Goal: Task Accomplishment & Management: Manage account settings

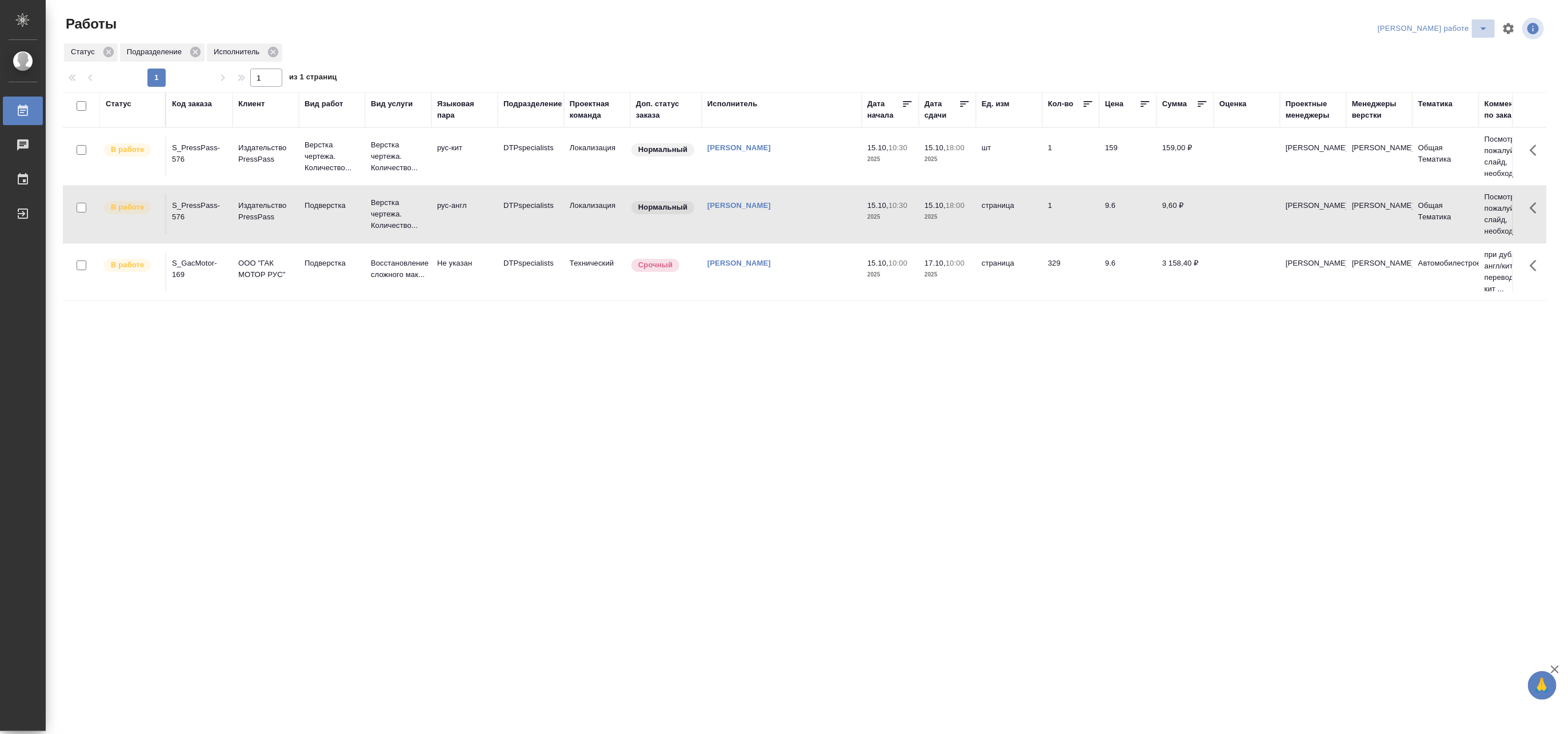
click at [1485, 23] on icon "split button" at bounding box center [1483, 28] width 14 height 14
click at [1461, 70] on li "Матвеева_назначено" at bounding box center [1442, 70] width 104 height 18
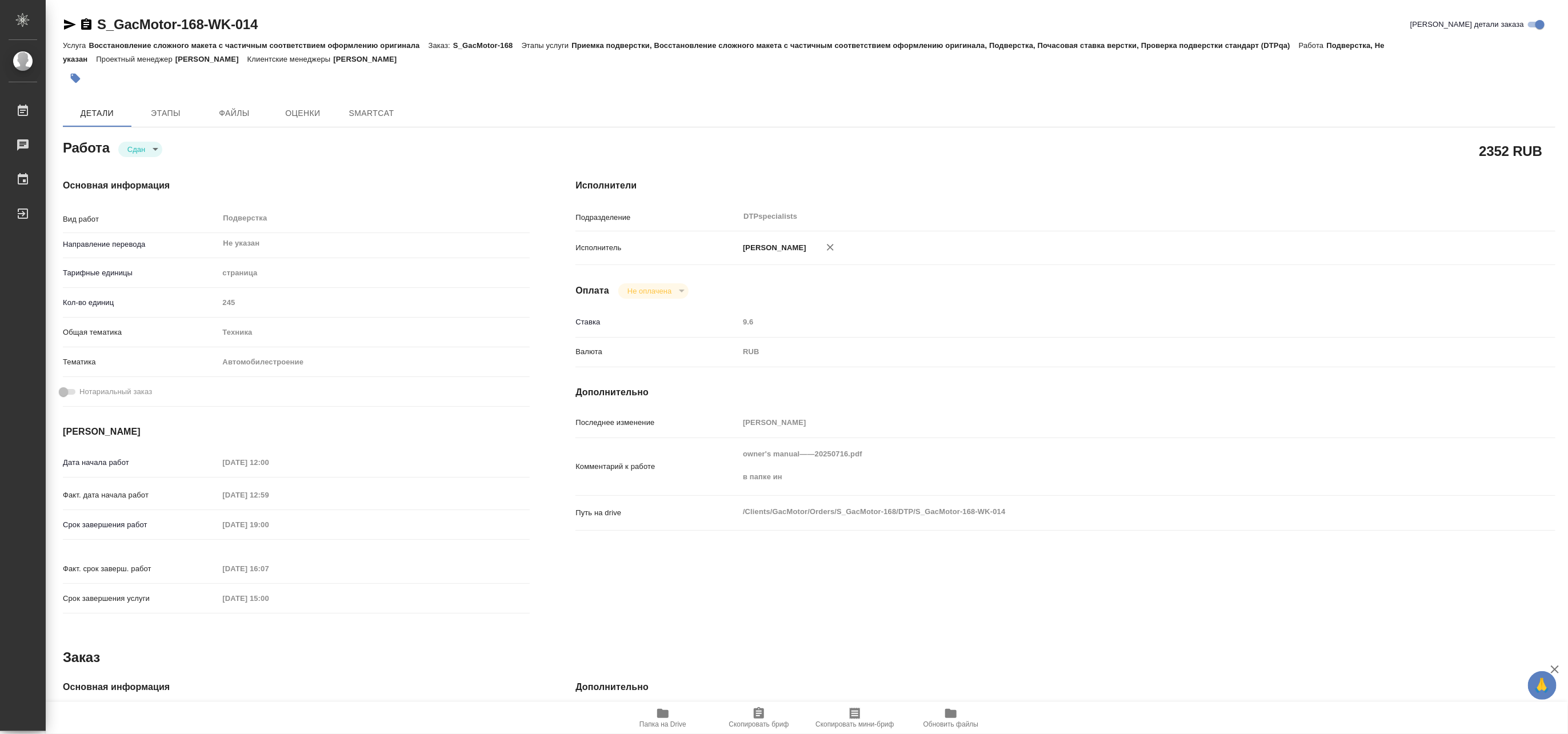
type textarea "x"
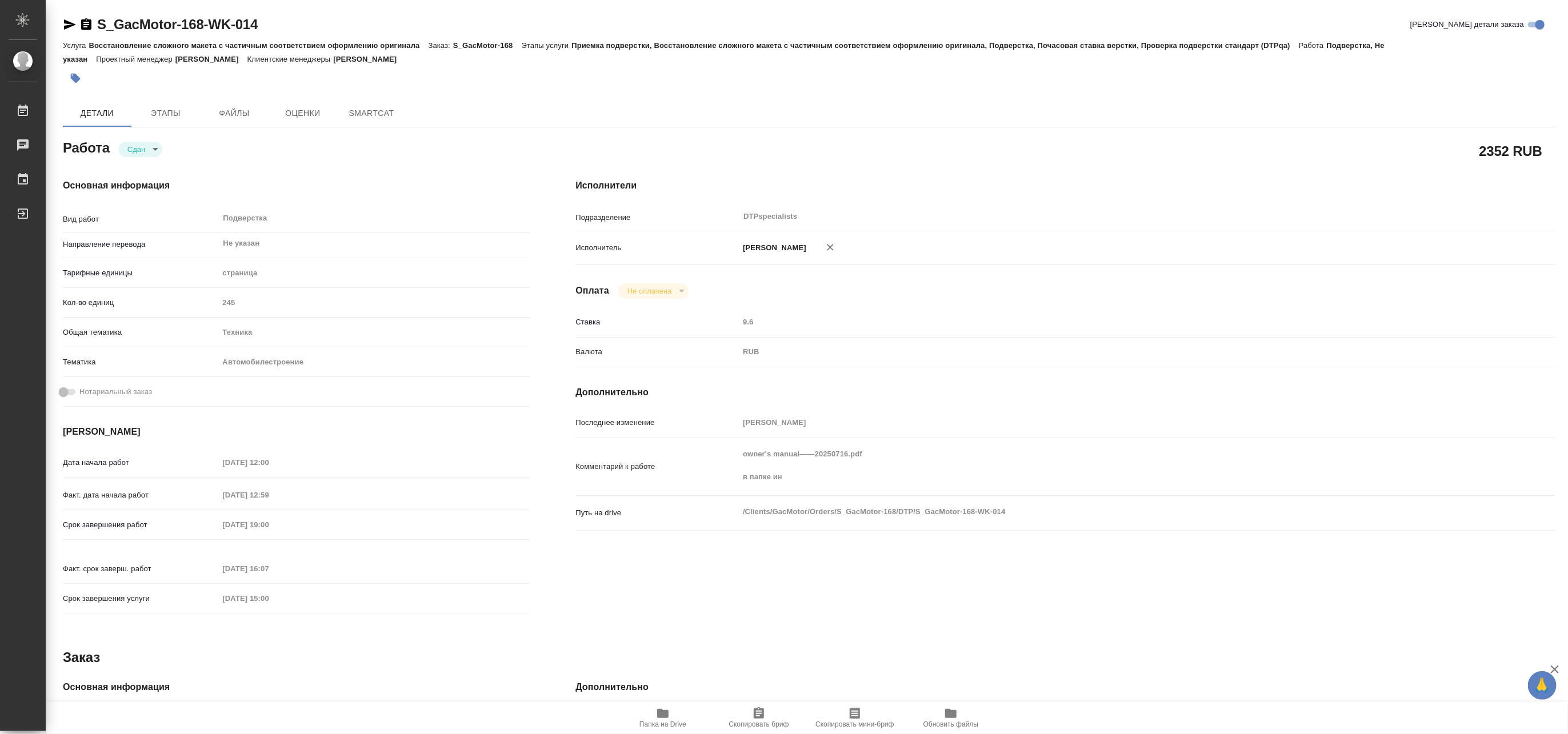
type textarea "x"
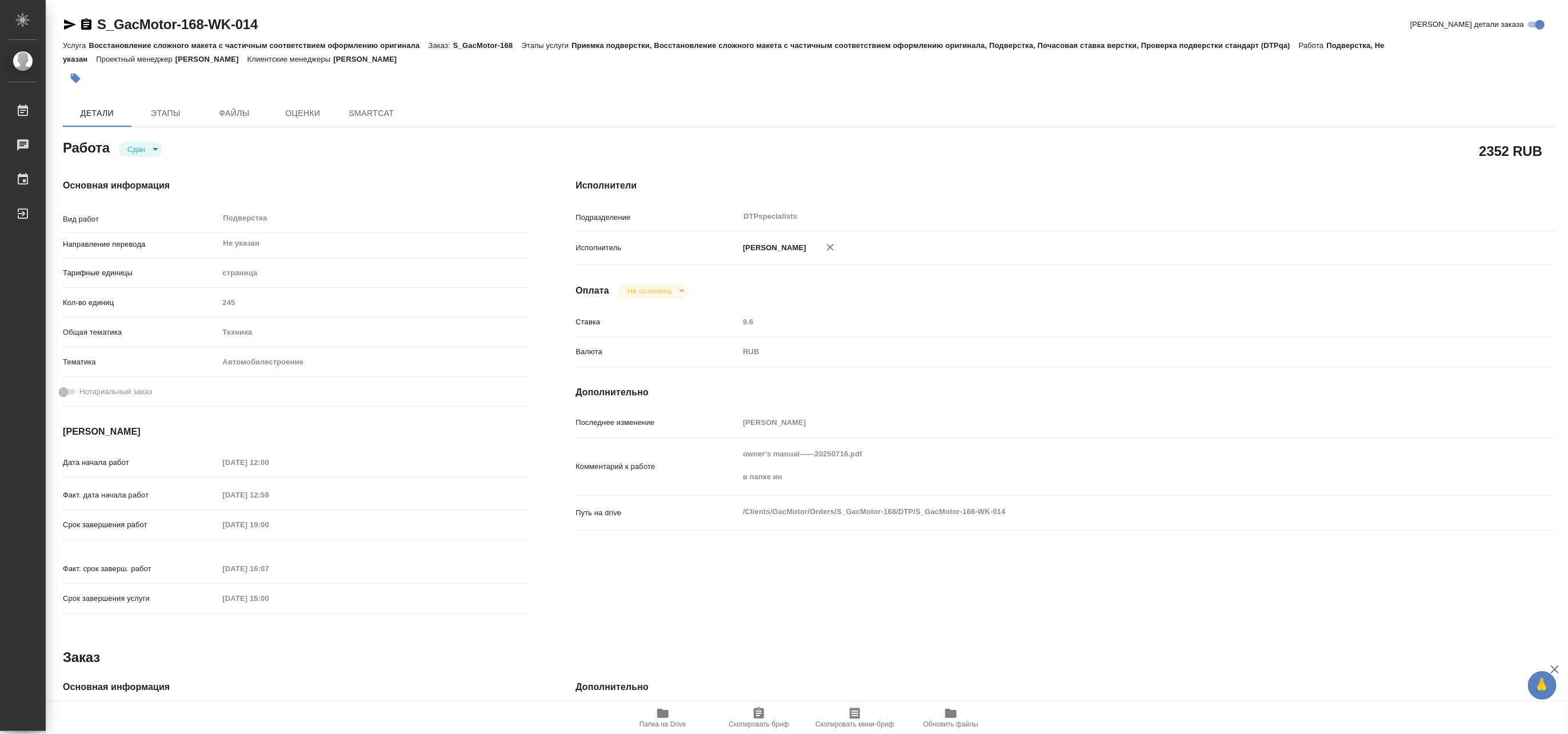
type textarea "x"
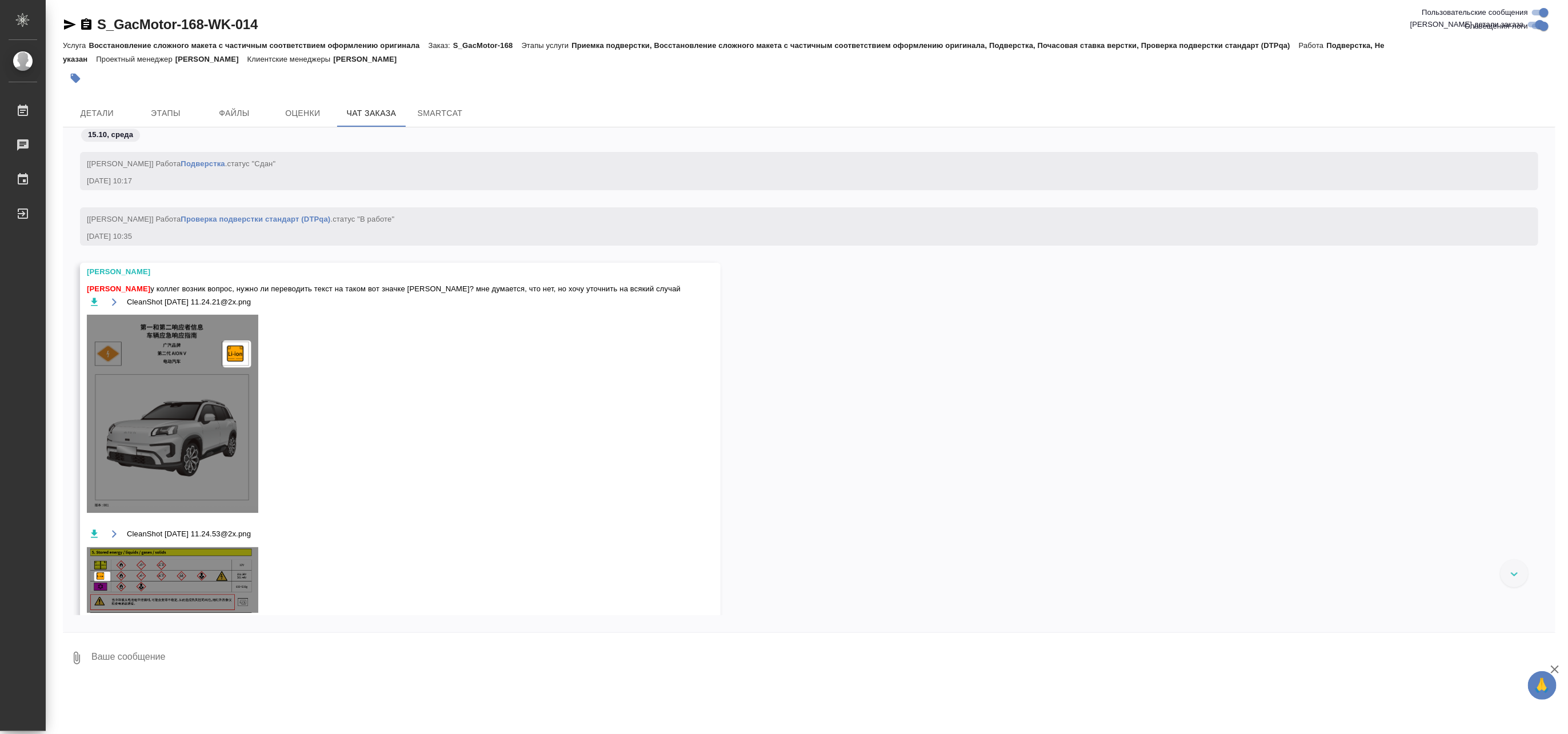
scroll to position [48498, 0]
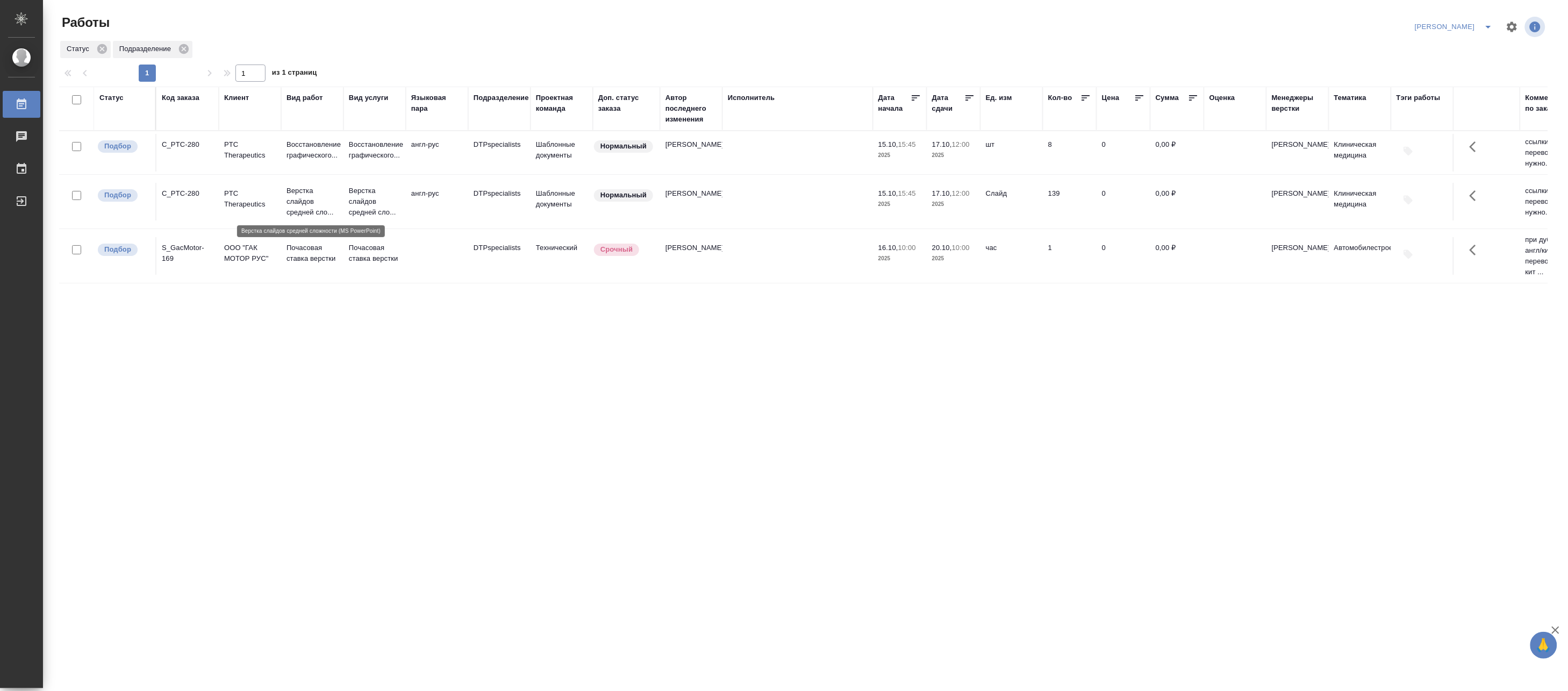
click at [309, 196] on p "Верстка слайдов средней сло..." at bounding box center [312, 202] width 52 height 32
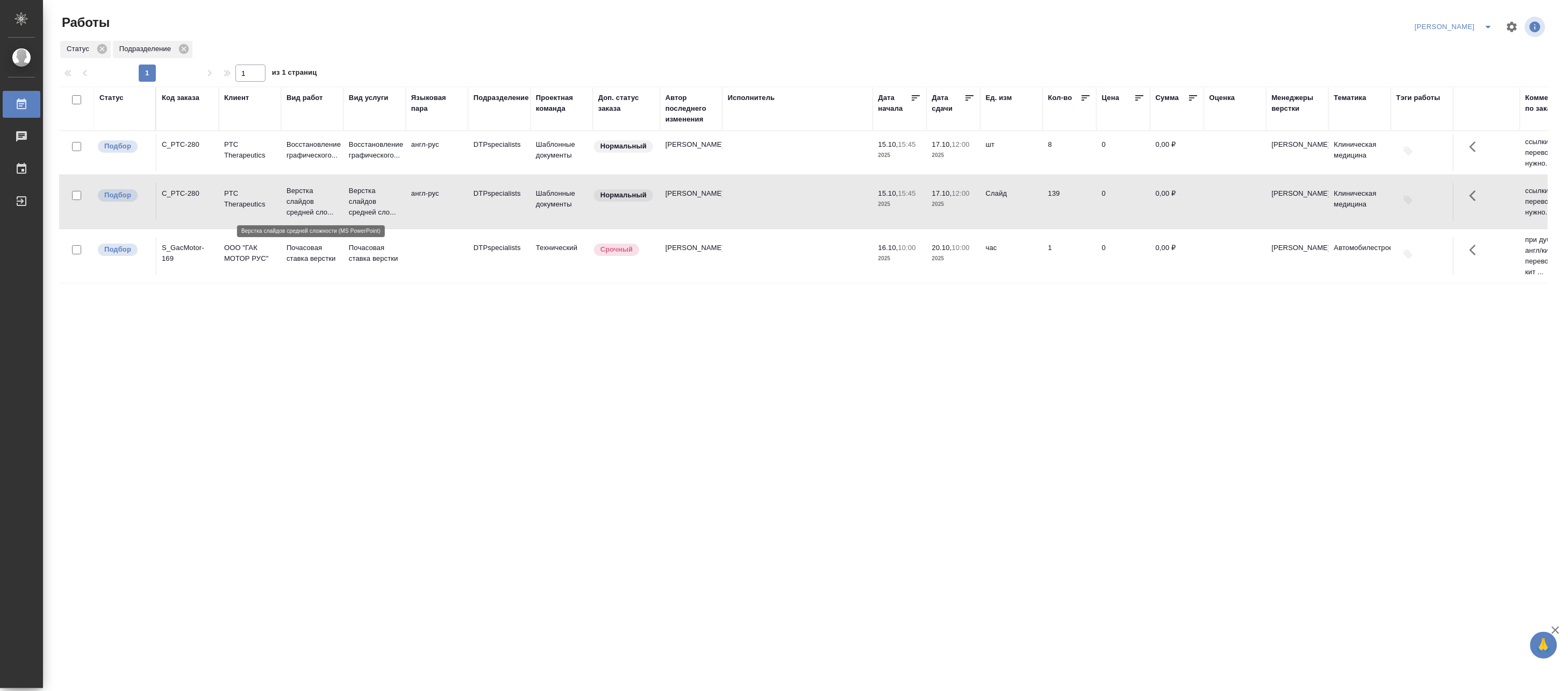
click at [309, 196] on p "Верстка слайдов средней сло..." at bounding box center [312, 202] width 52 height 32
click at [1152, 21] on icon "split button" at bounding box center [1488, 27] width 13 height 13
click at [1152, 47] on li "[PERSON_NAME] работе" at bounding box center [1448, 48] width 103 height 17
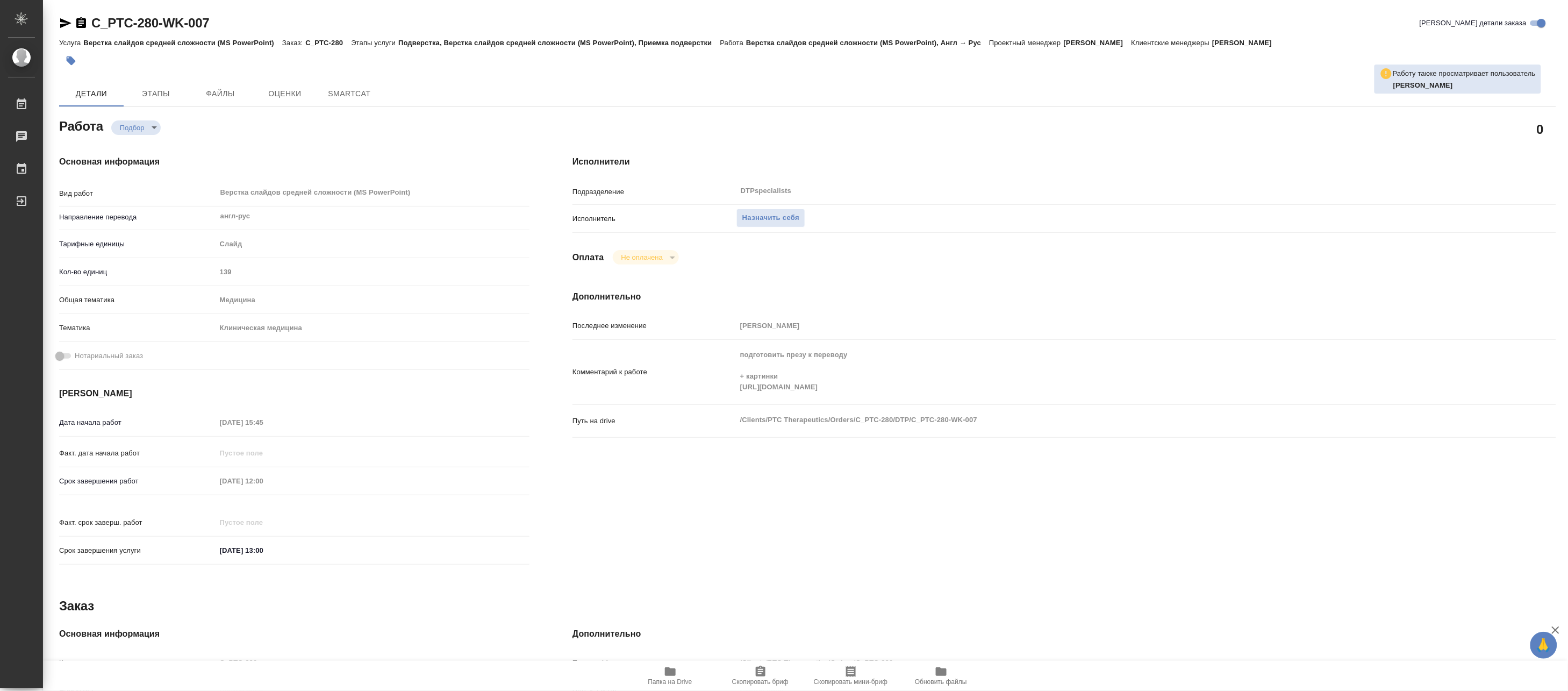
type textarea "x"
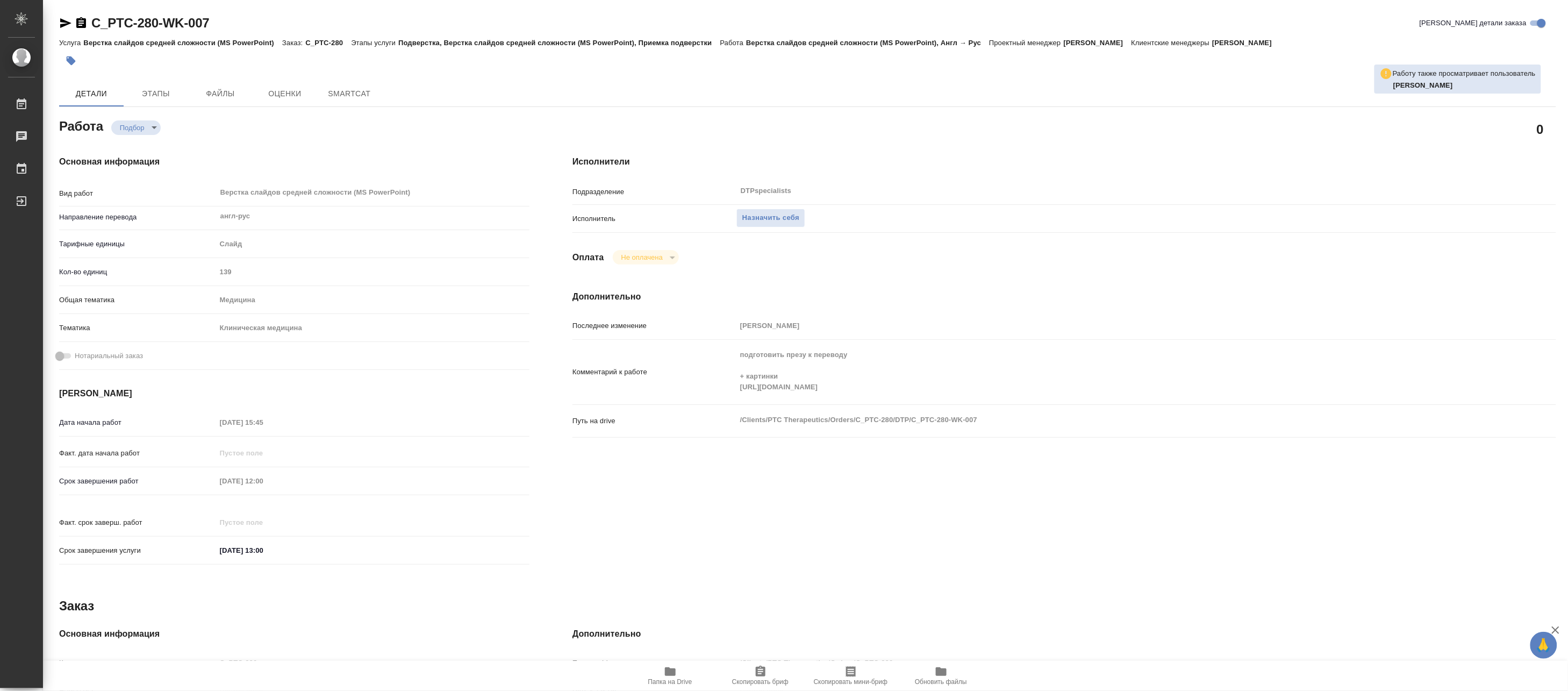
type textarea "x"
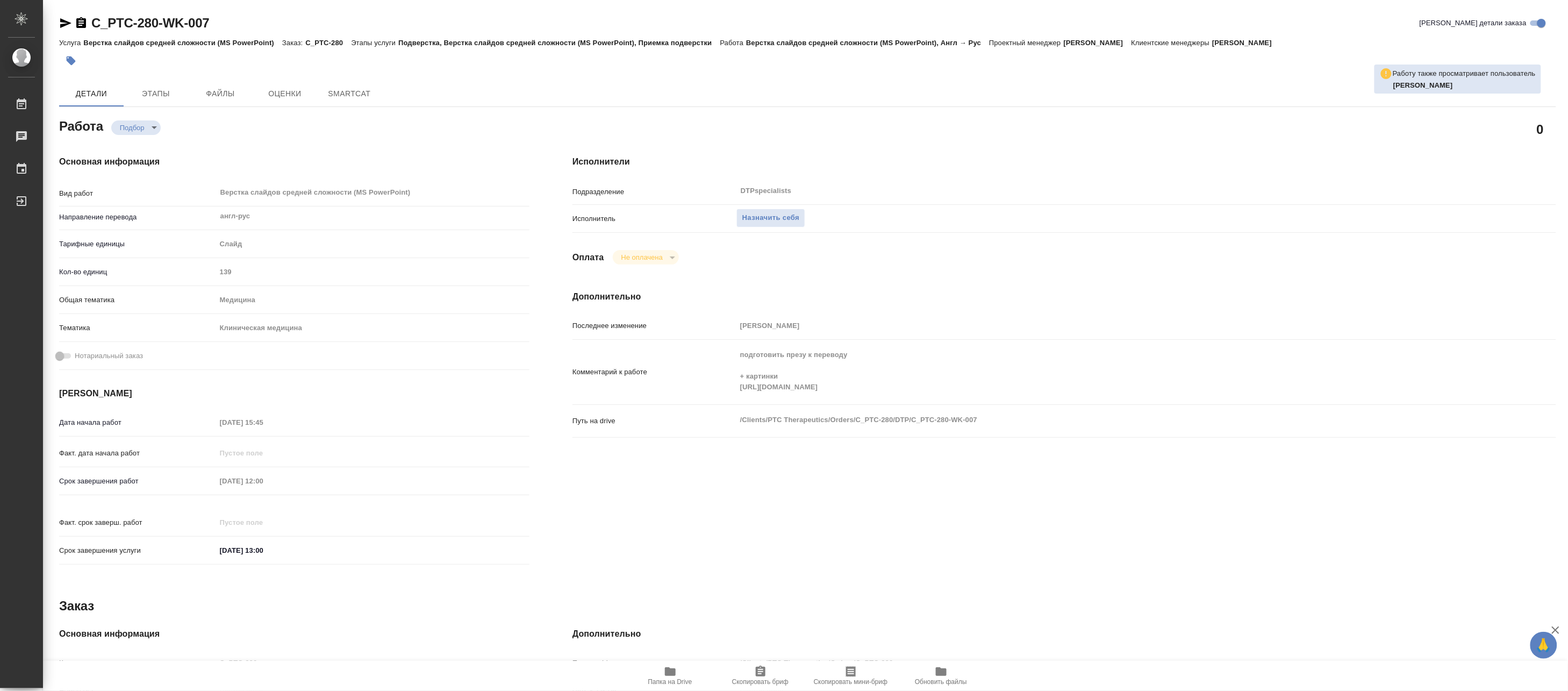
type textarea "x"
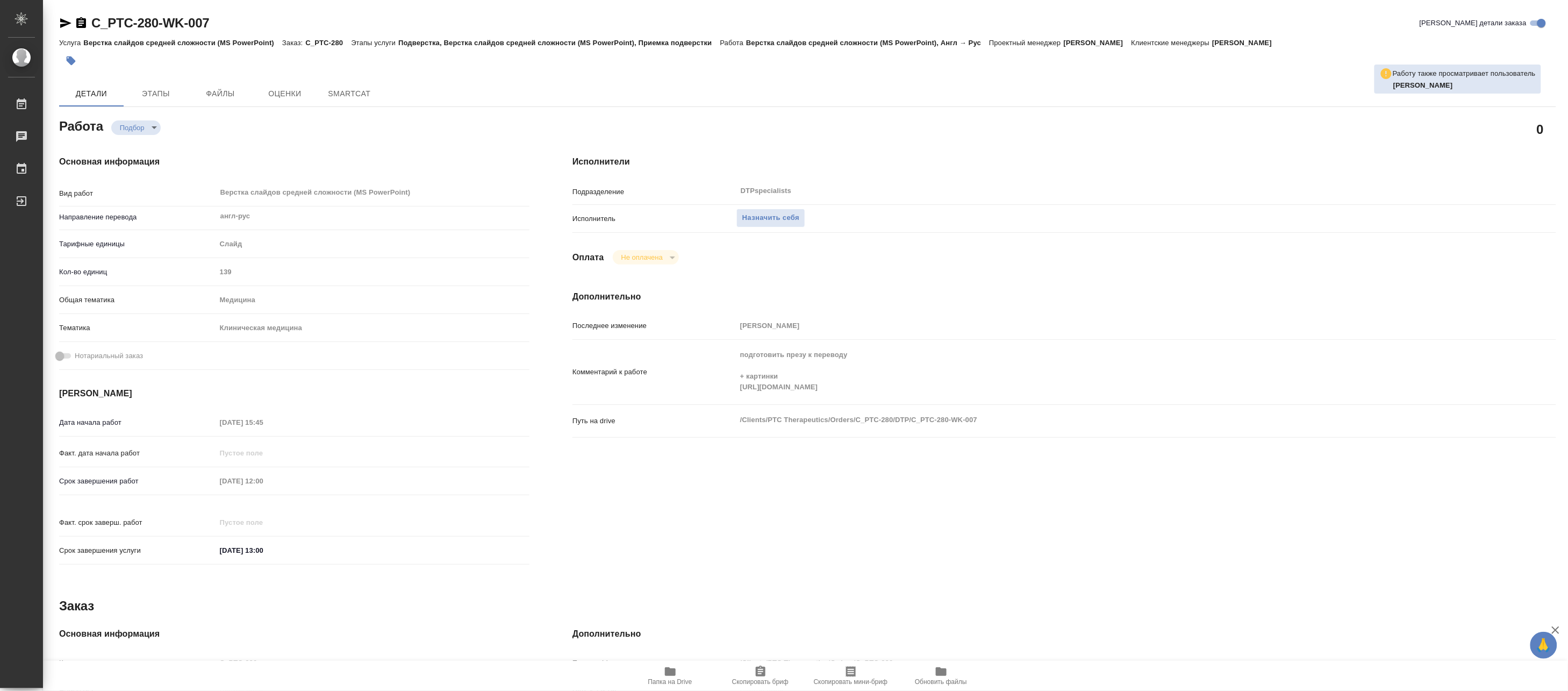
type textarea "x"
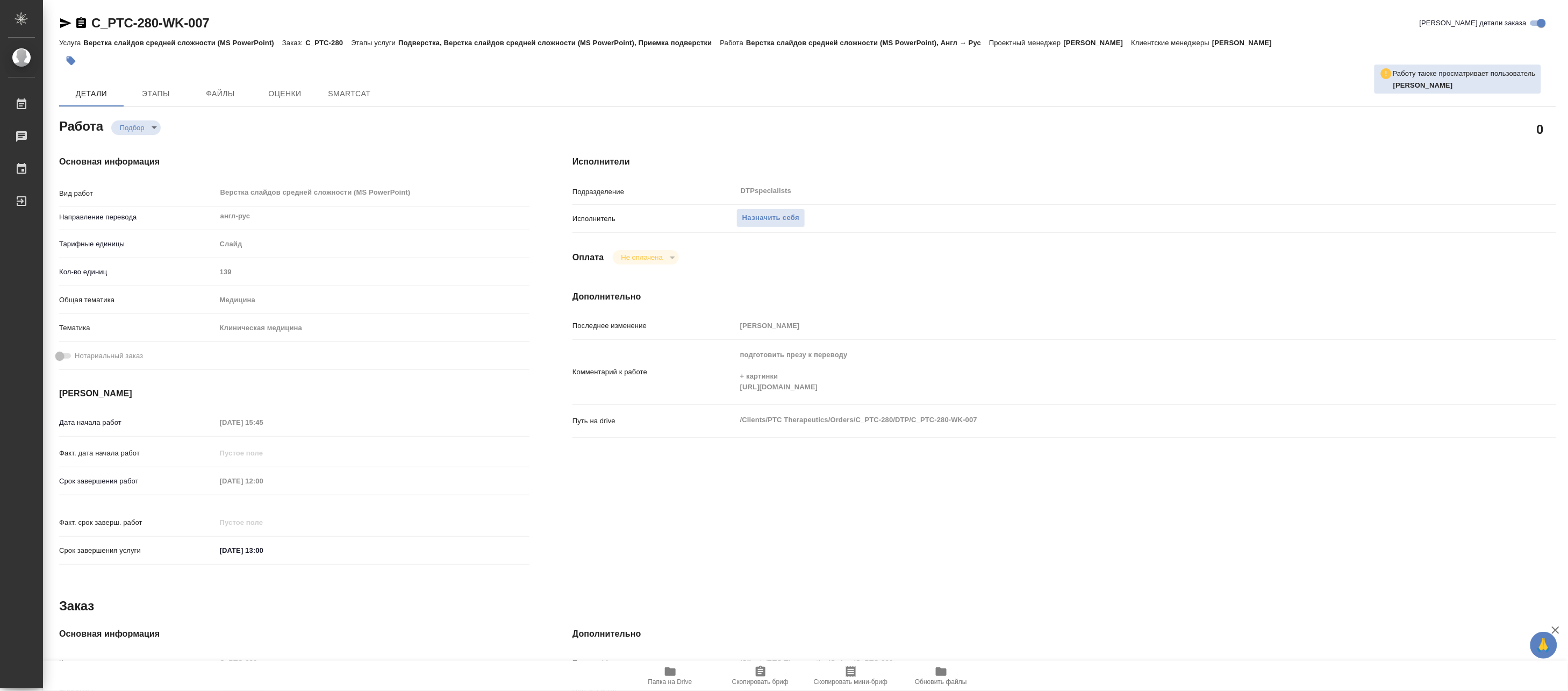
type textarea "x"
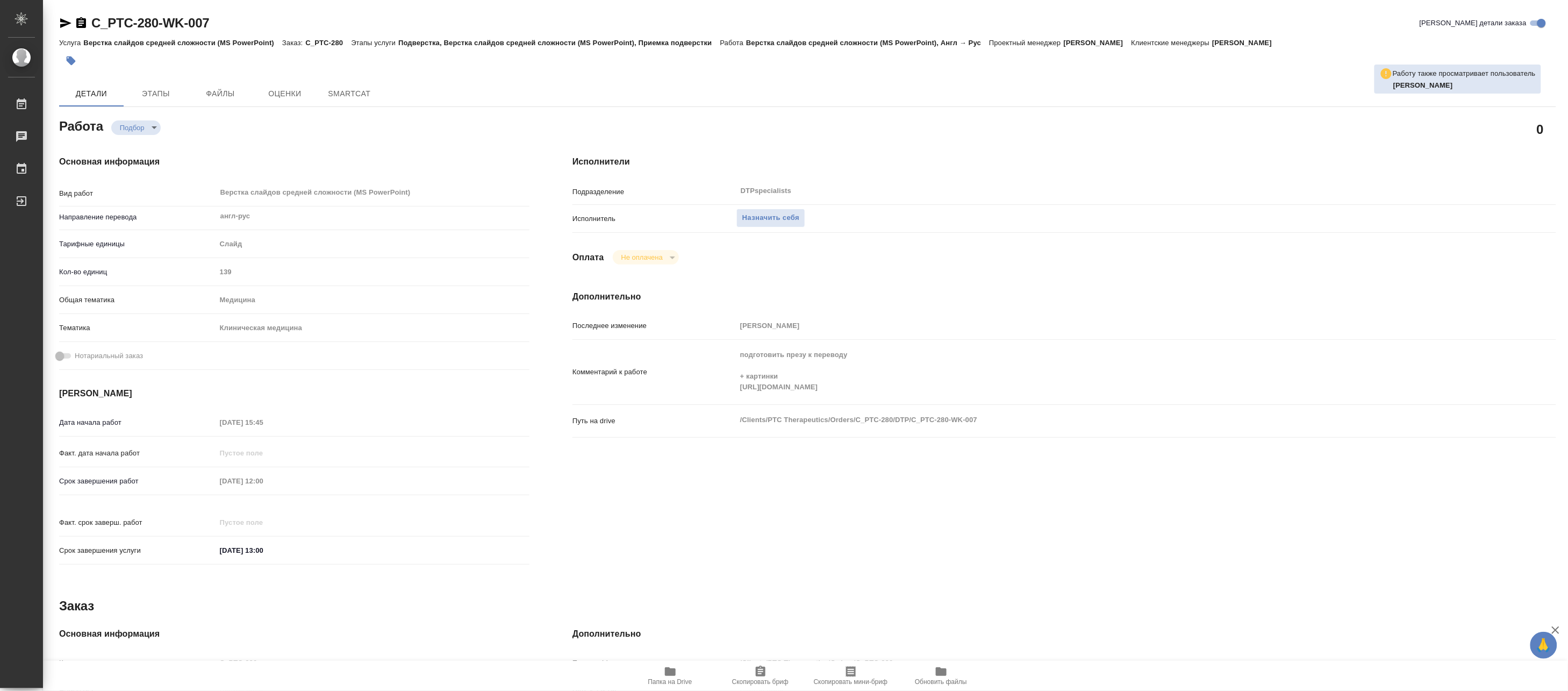
type textarea "x"
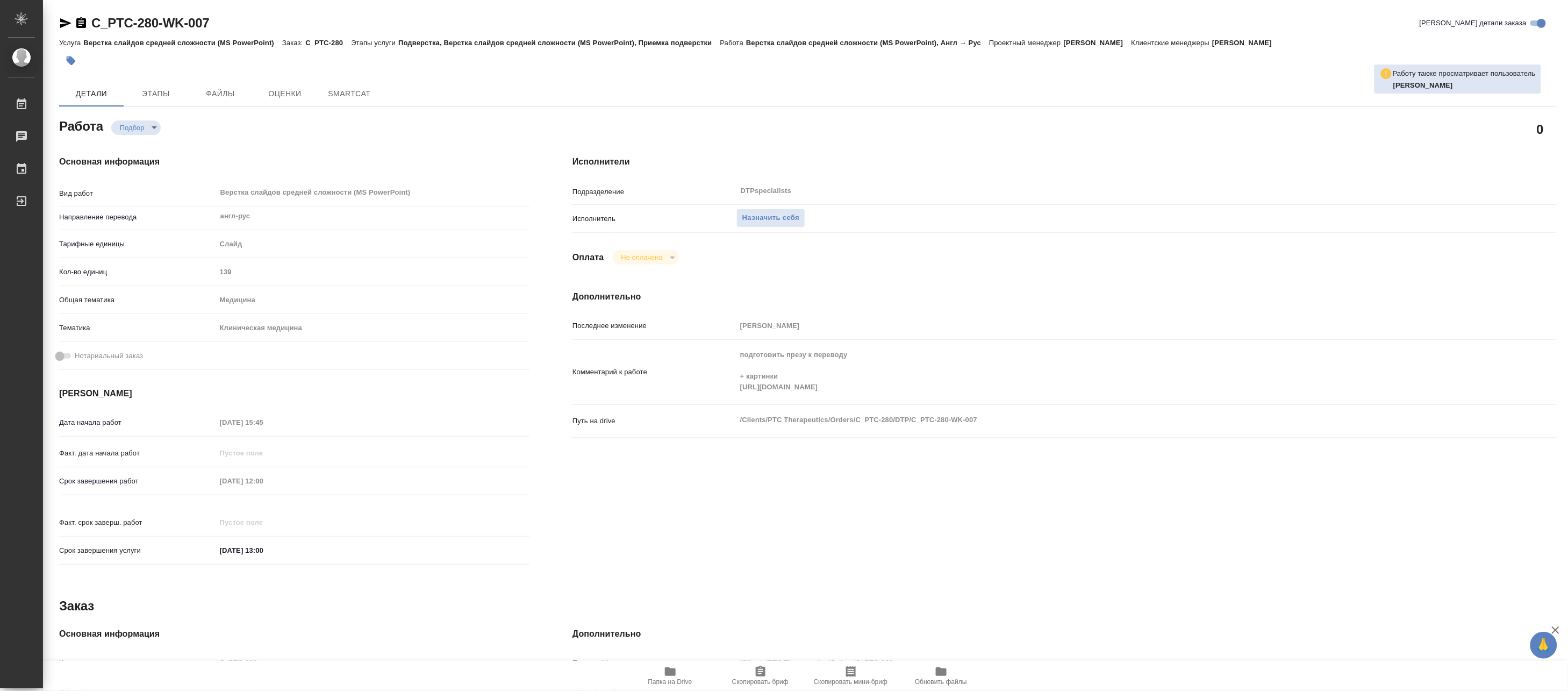
type textarea "x"
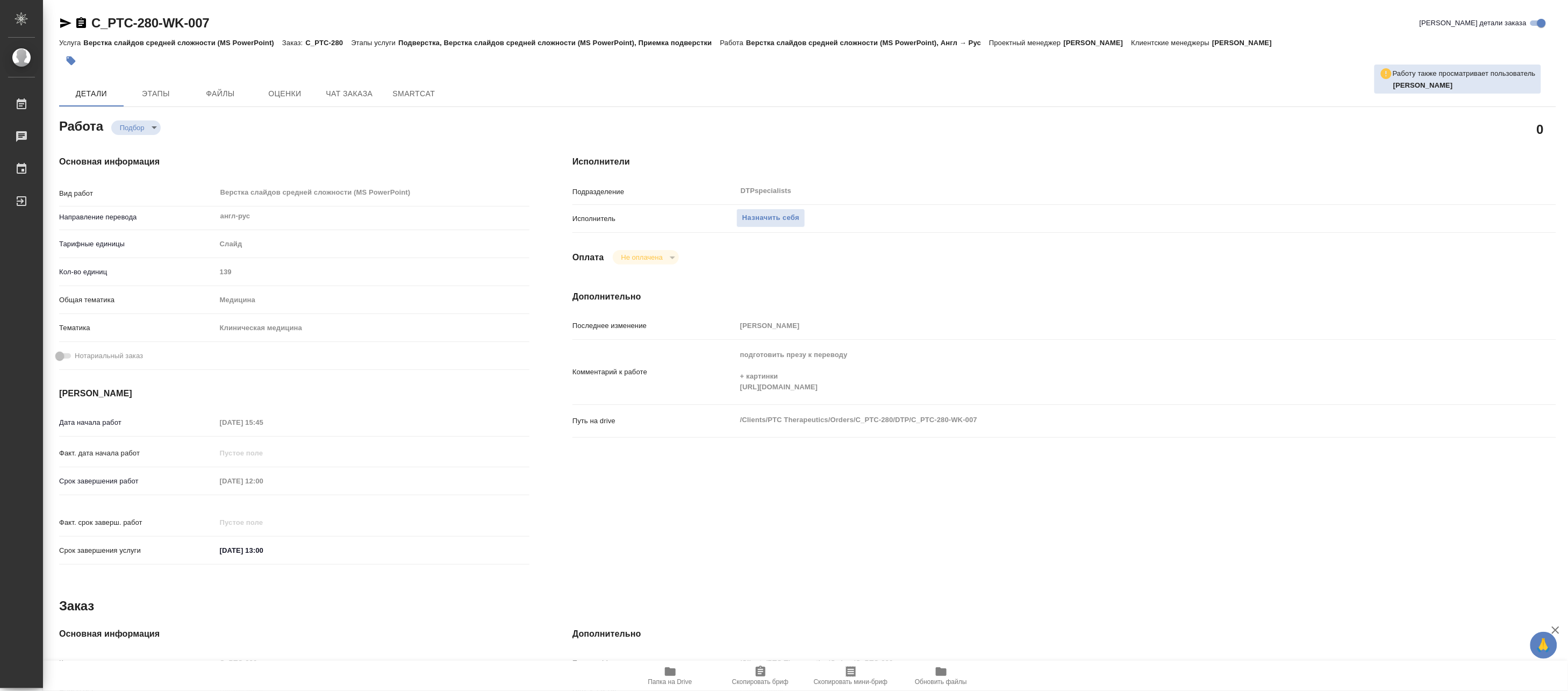
type textarea "x"
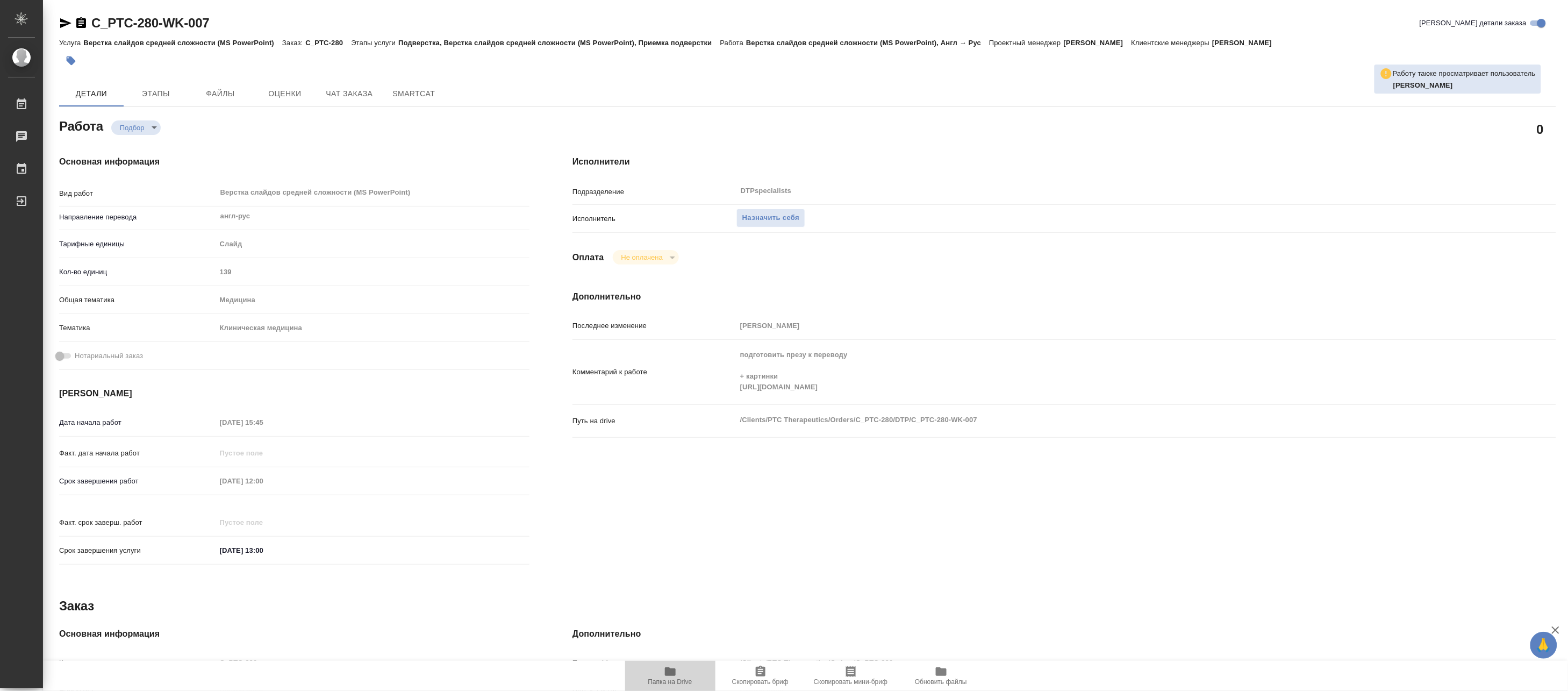
click at [662, 672] on span "Папка на Drive" at bounding box center [670, 675] width 77 height 21
type textarea "x"
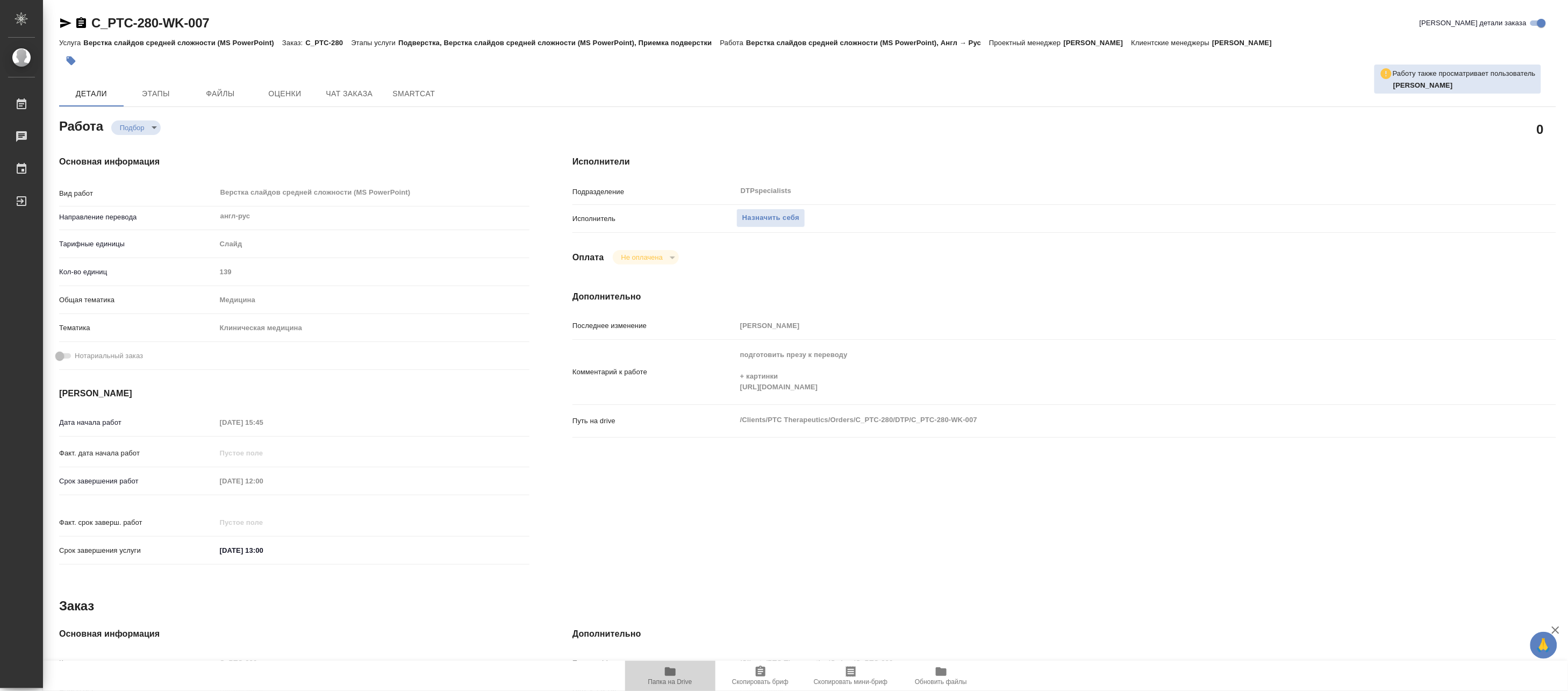
type textarea "x"
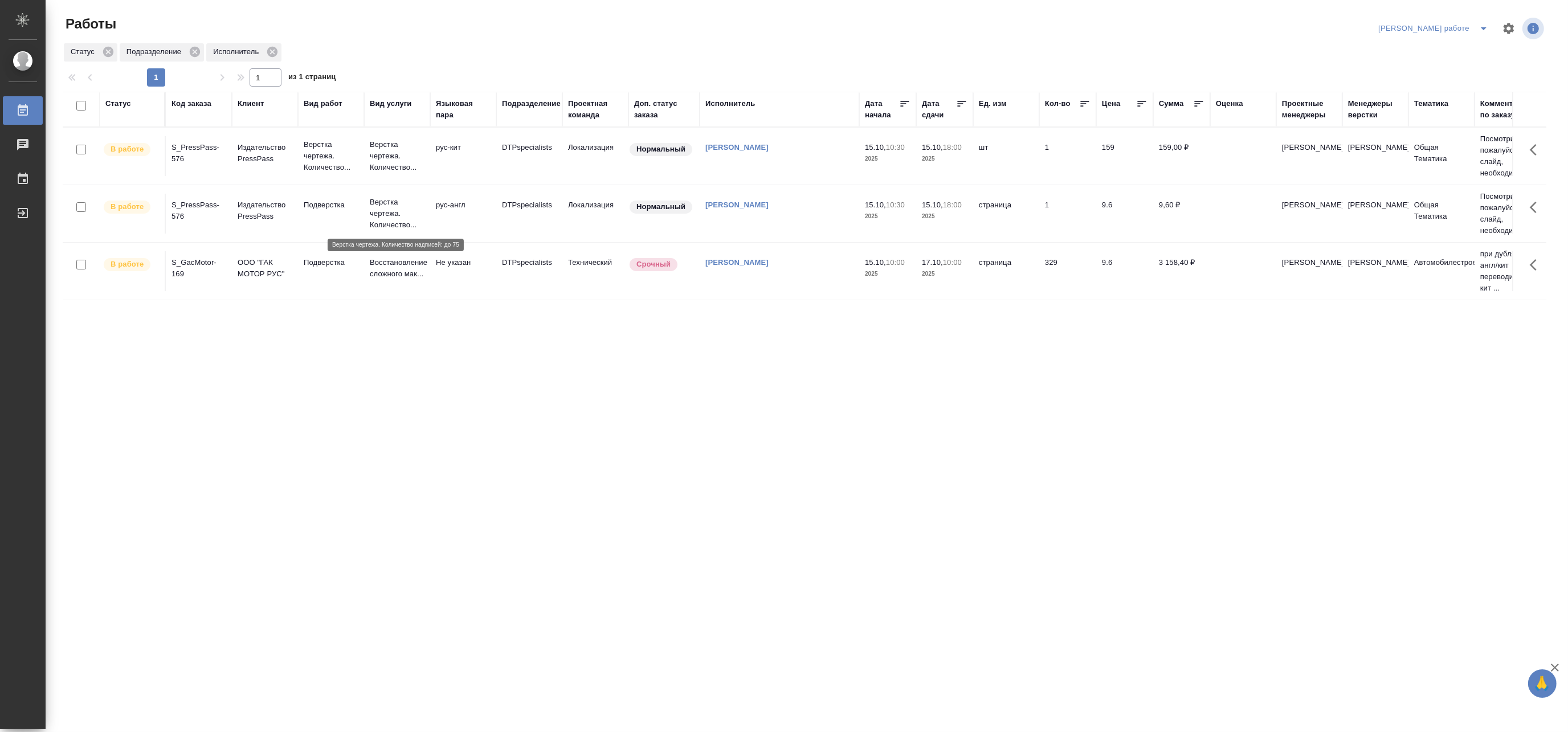
click at [384, 212] on p "Верстка чертежа. Количество..." at bounding box center [397, 213] width 55 height 34
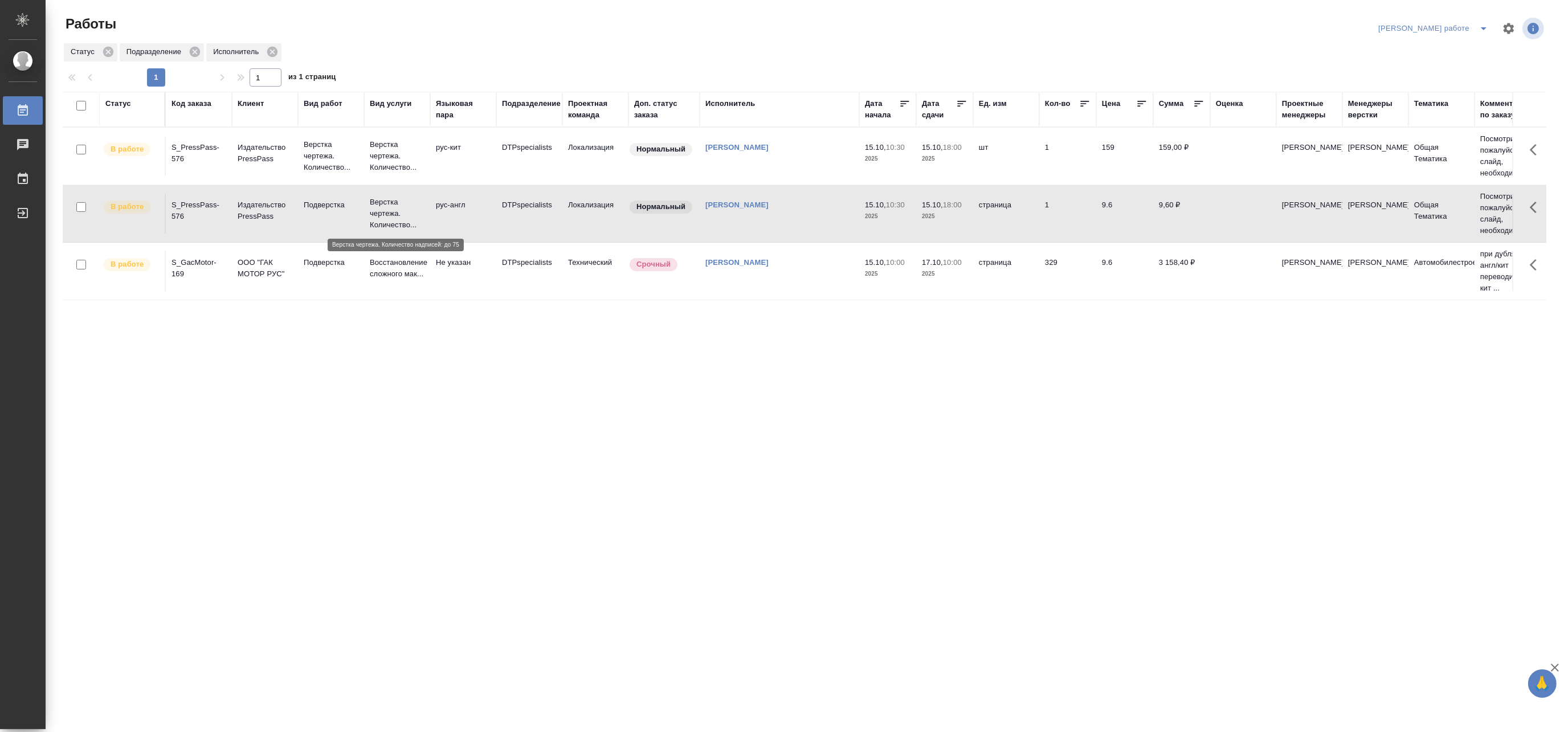
click at [384, 212] on p "Верстка чертежа. Количество..." at bounding box center [397, 213] width 55 height 34
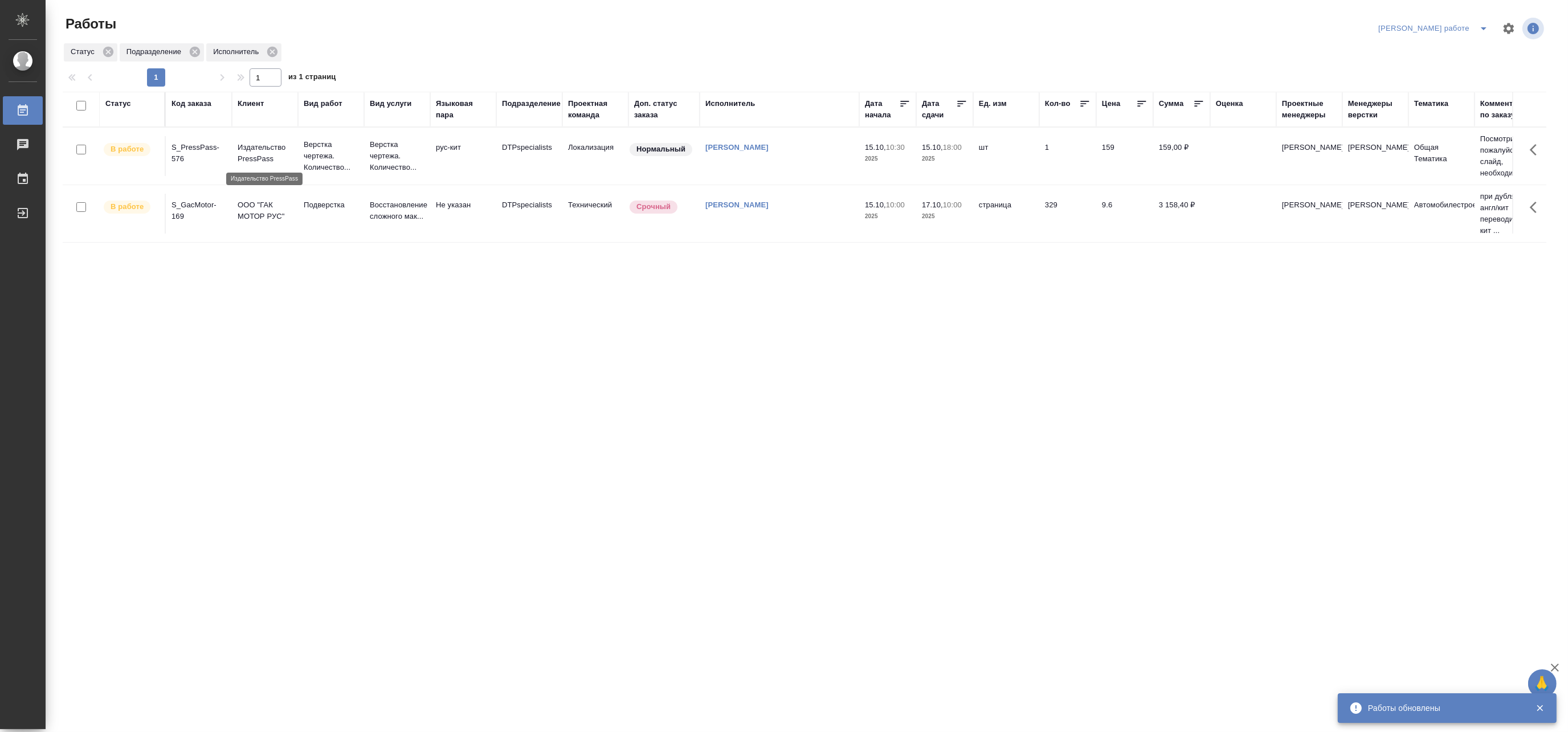
click at [283, 153] on p "Издательство PressPass" at bounding box center [265, 153] width 55 height 23
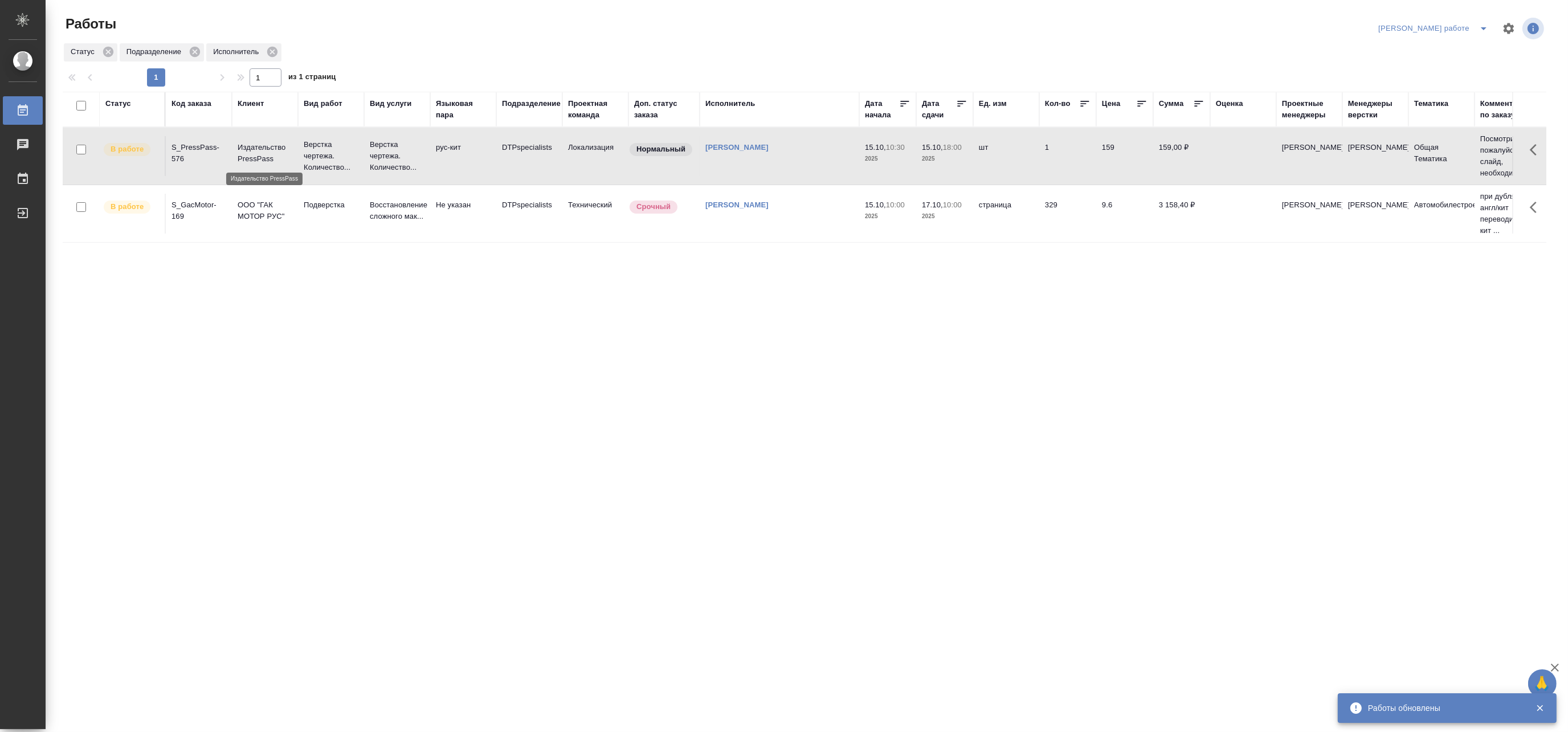
click at [283, 153] on p "Издательство PressPass" at bounding box center [265, 153] width 55 height 23
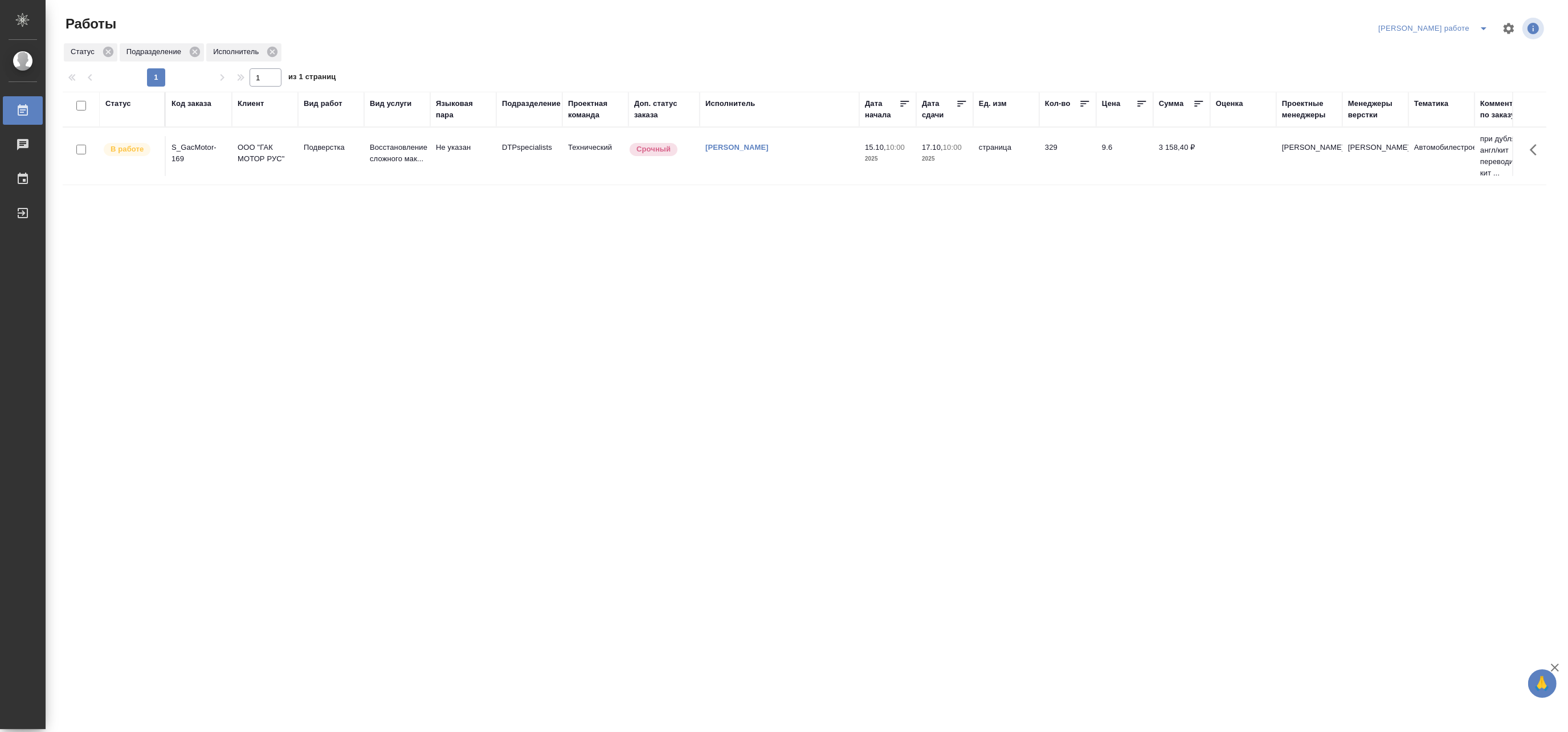
click at [418, 161] on p "Восстановление сложного мак..." at bounding box center [397, 153] width 55 height 23
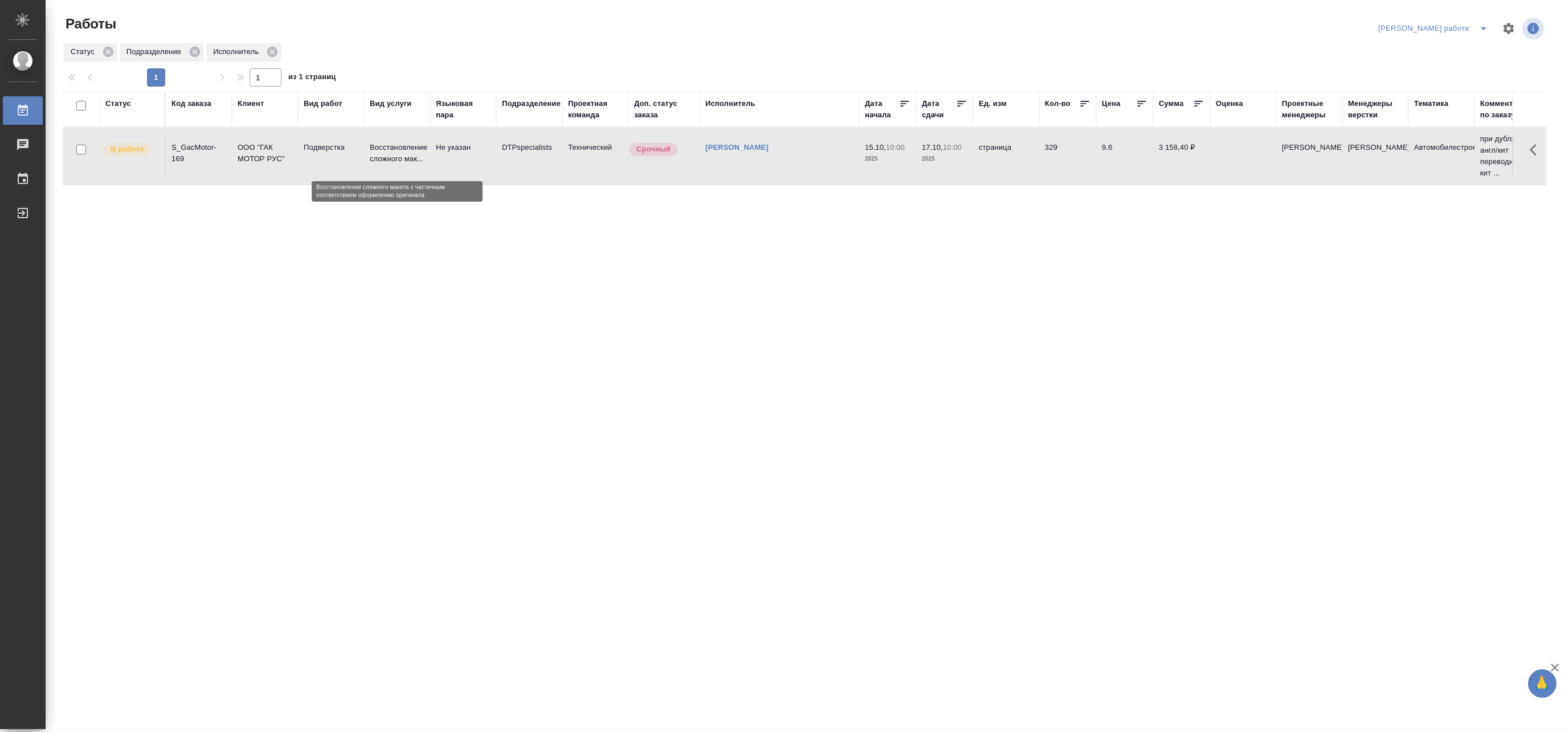
click at [418, 161] on p "Восстановление сложного мак..." at bounding box center [397, 153] width 55 height 23
click at [1480, 25] on icon "split button" at bounding box center [1483, 28] width 14 height 14
click at [1445, 68] on li "Матвеева_назначено" at bounding box center [1443, 70] width 103 height 18
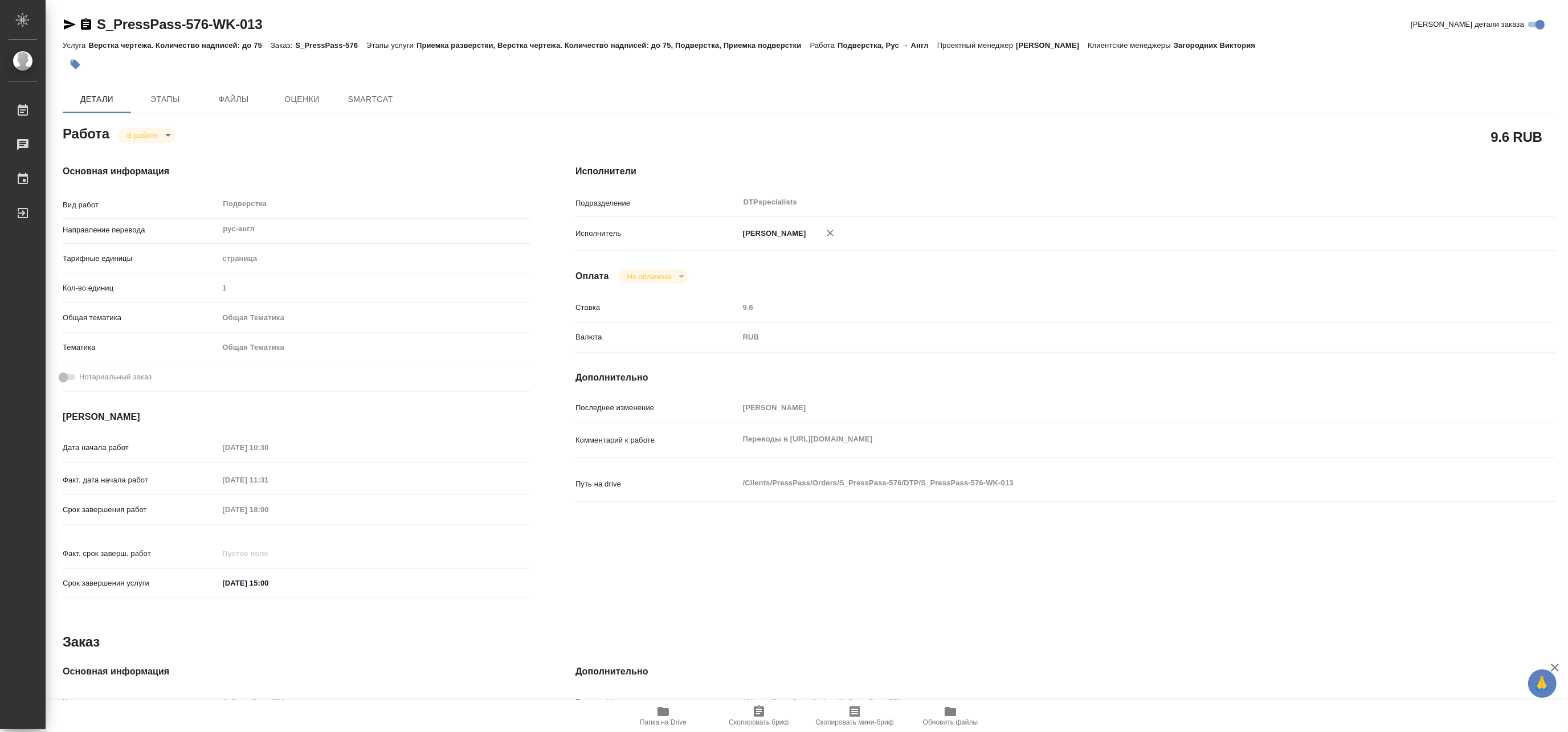
type textarea "x"
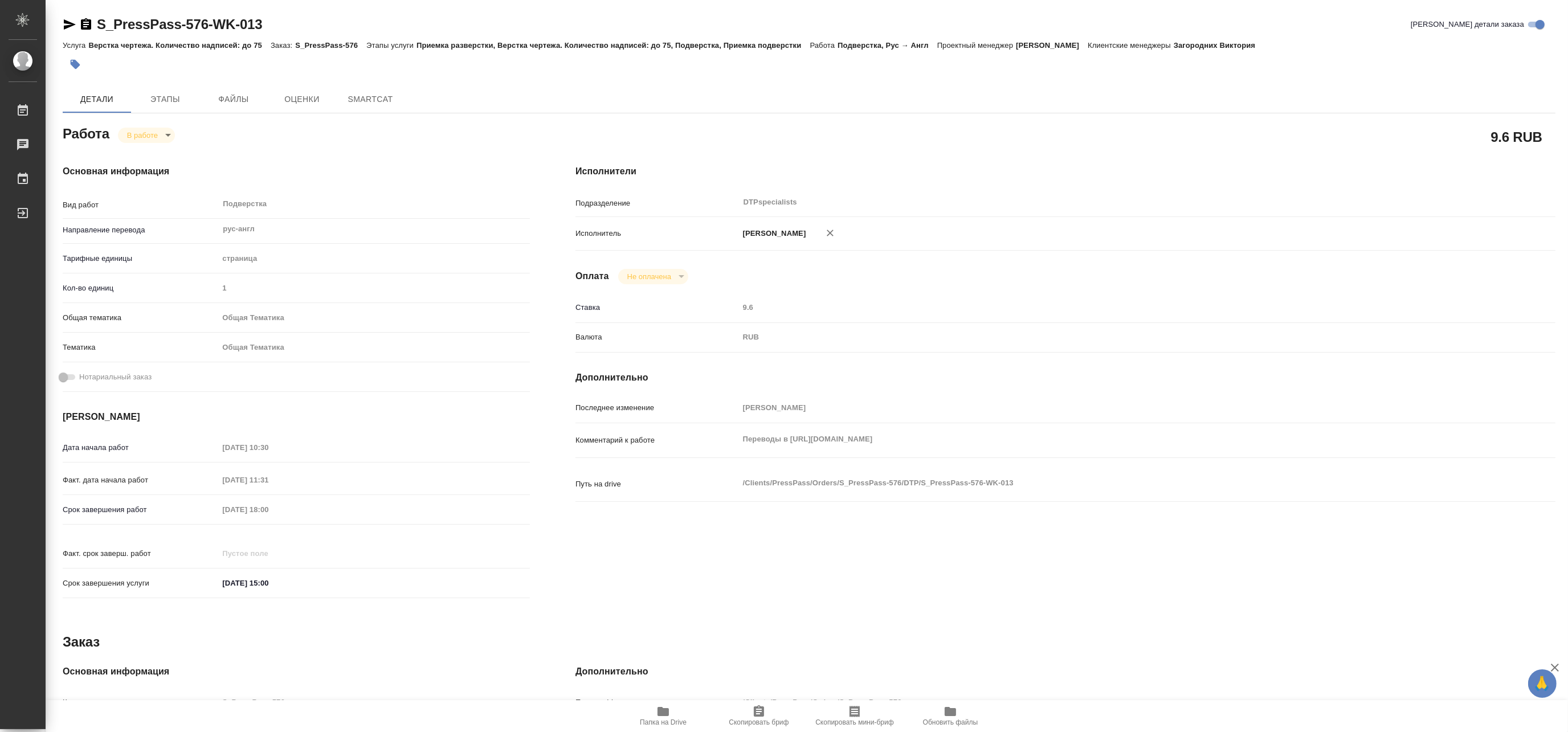
type textarea "x"
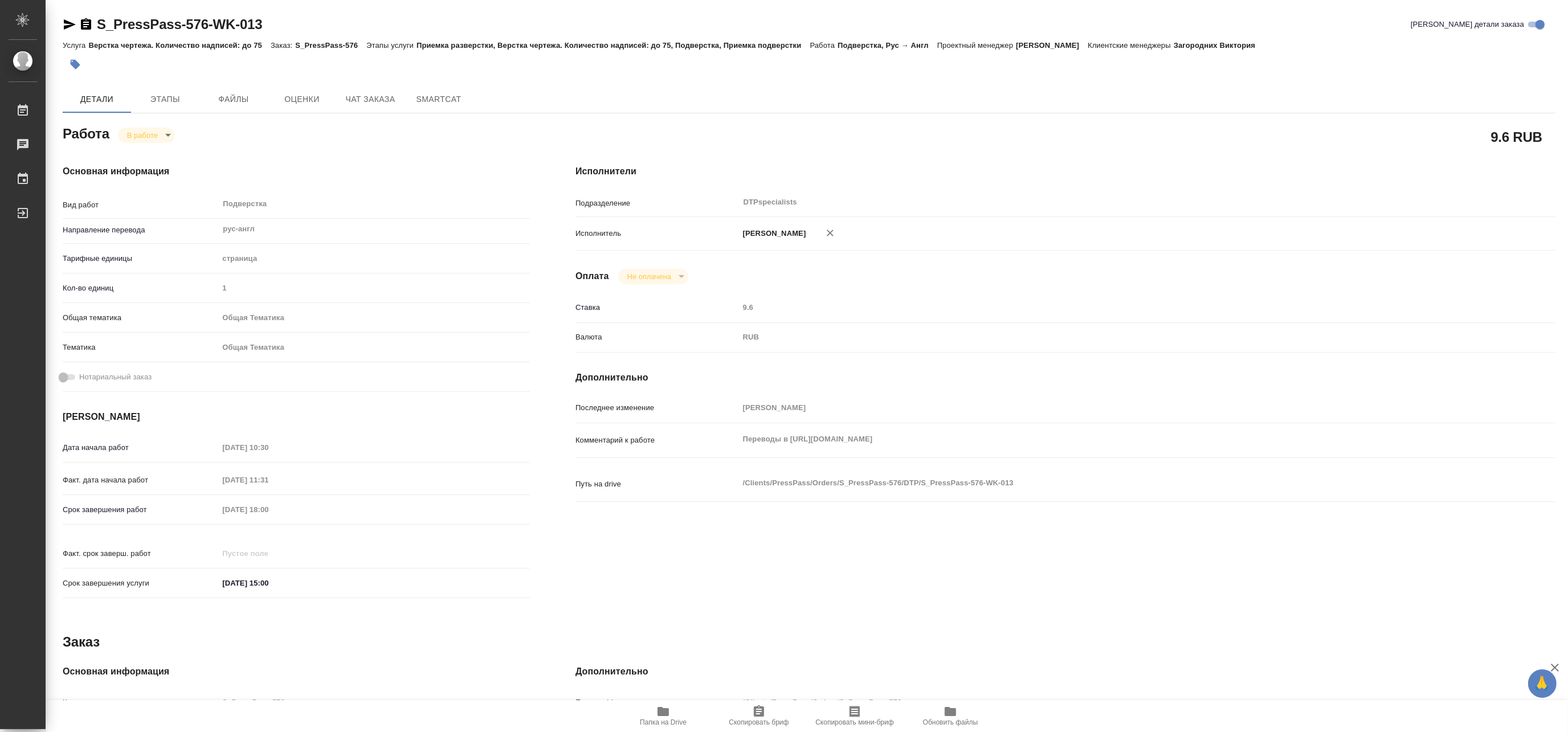
click at [663, 715] on icon "button" at bounding box center [663, 711] width 12 height 9
type textarea "x"
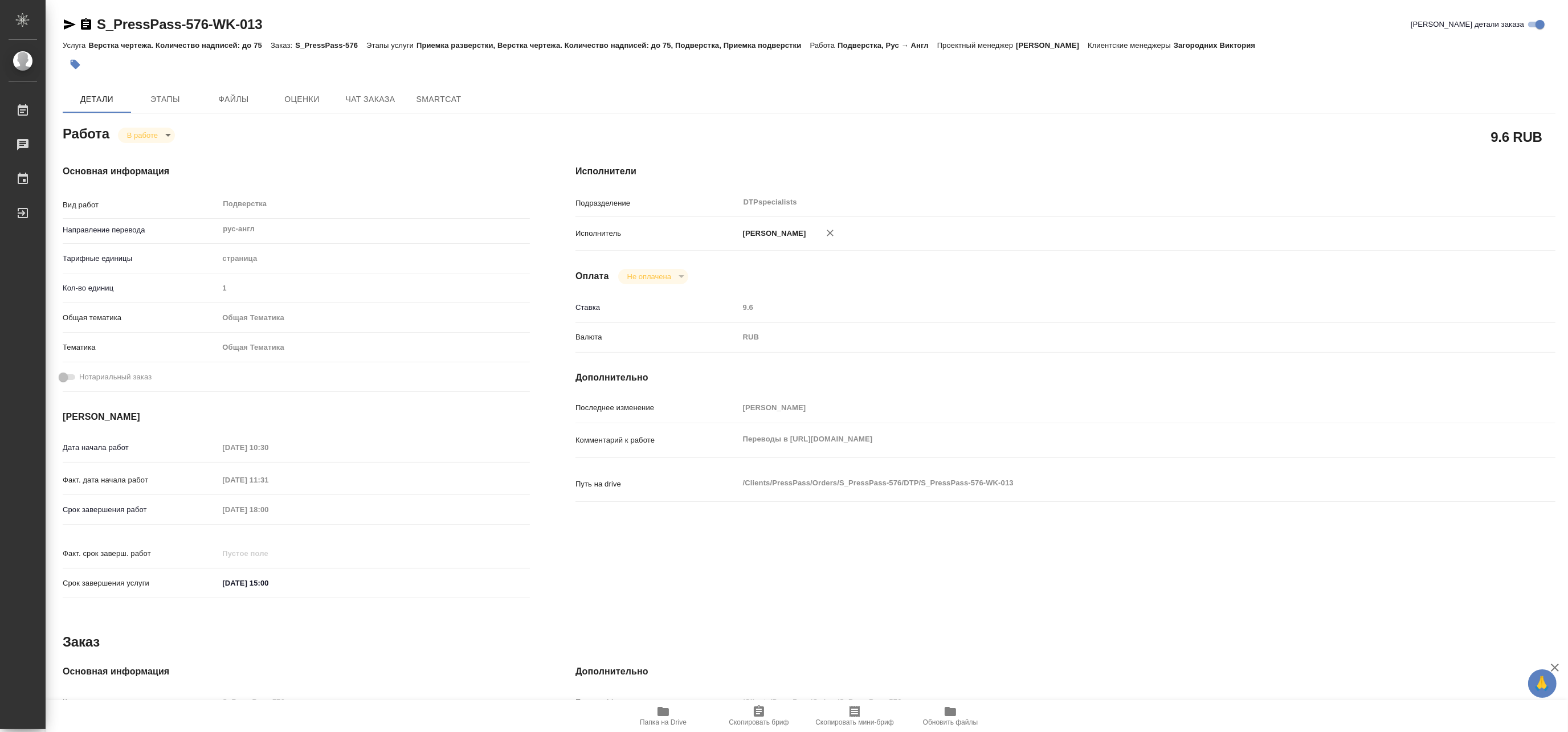
type textarea "x"
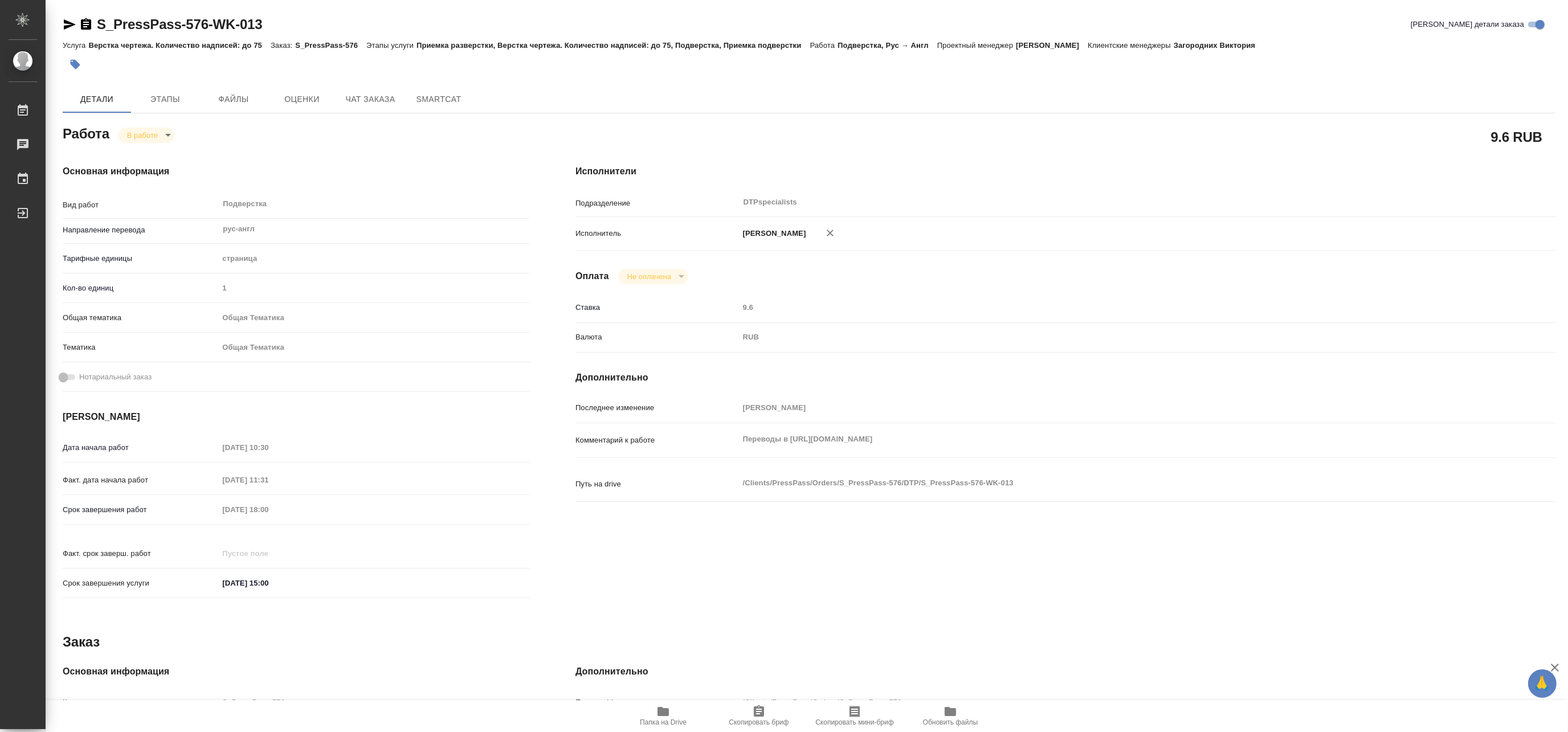
type textarea "x"
click at [137, 133] on body "🙏 .cls-1 fill:#fff; AWATERA Matveeva Maria Работы 0 Чаты График Выйти S_PressPa…" at bounding box center [784, 366] width 1568 height 732
click at [136, 149] on button "Выполнен" at bounding box center [147, 154] width 41 height 12
type textarea "x"
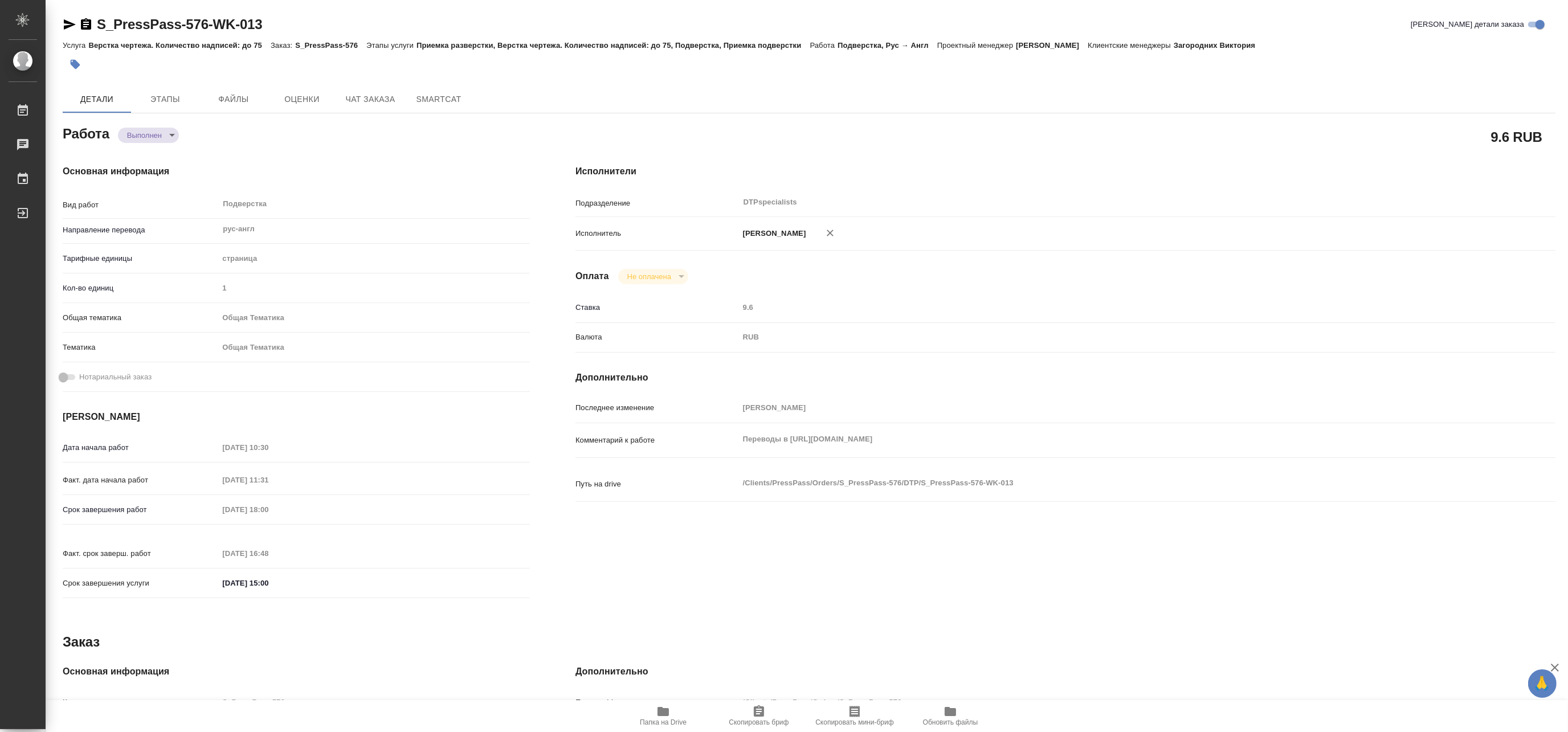
type textarea "x"
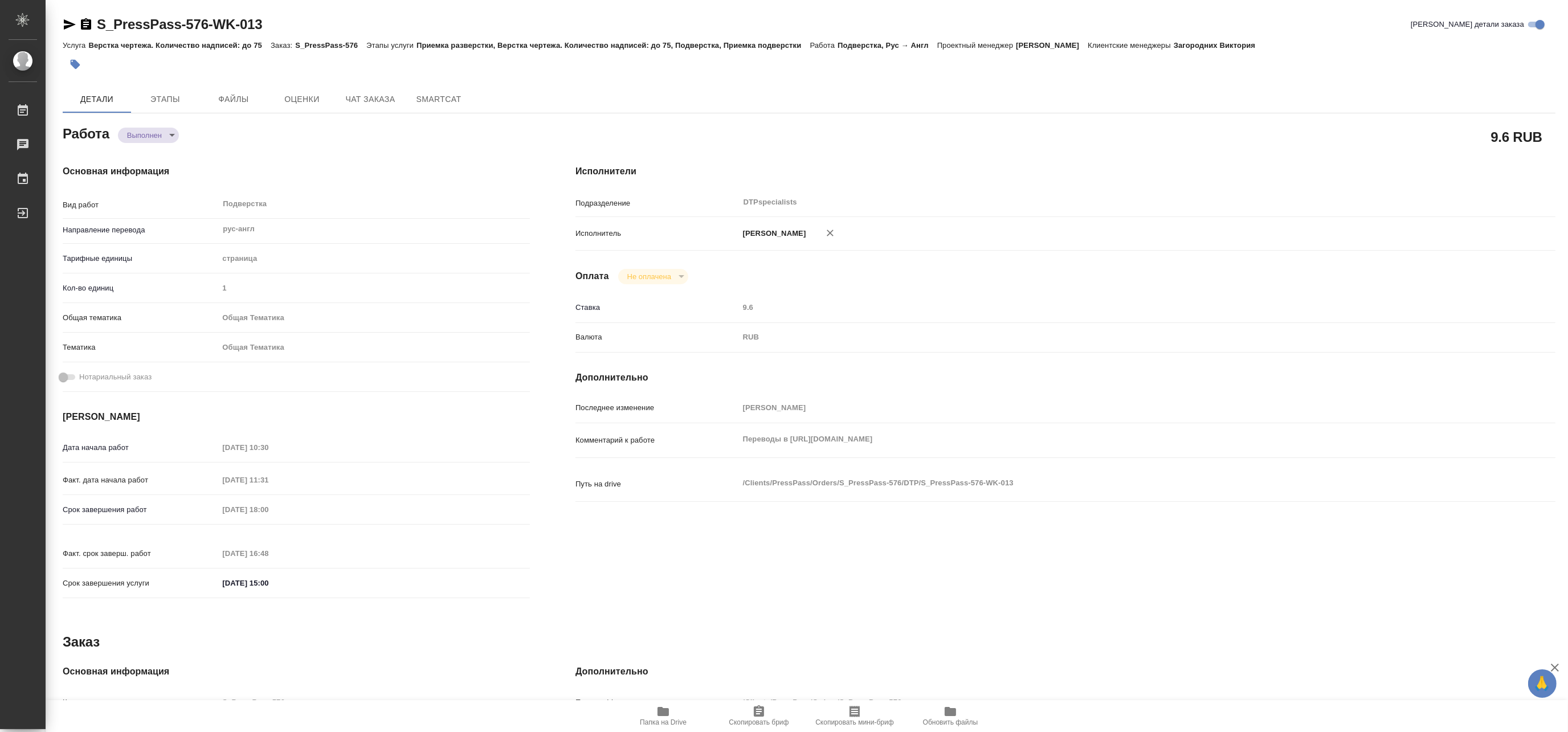
type textarea "x"
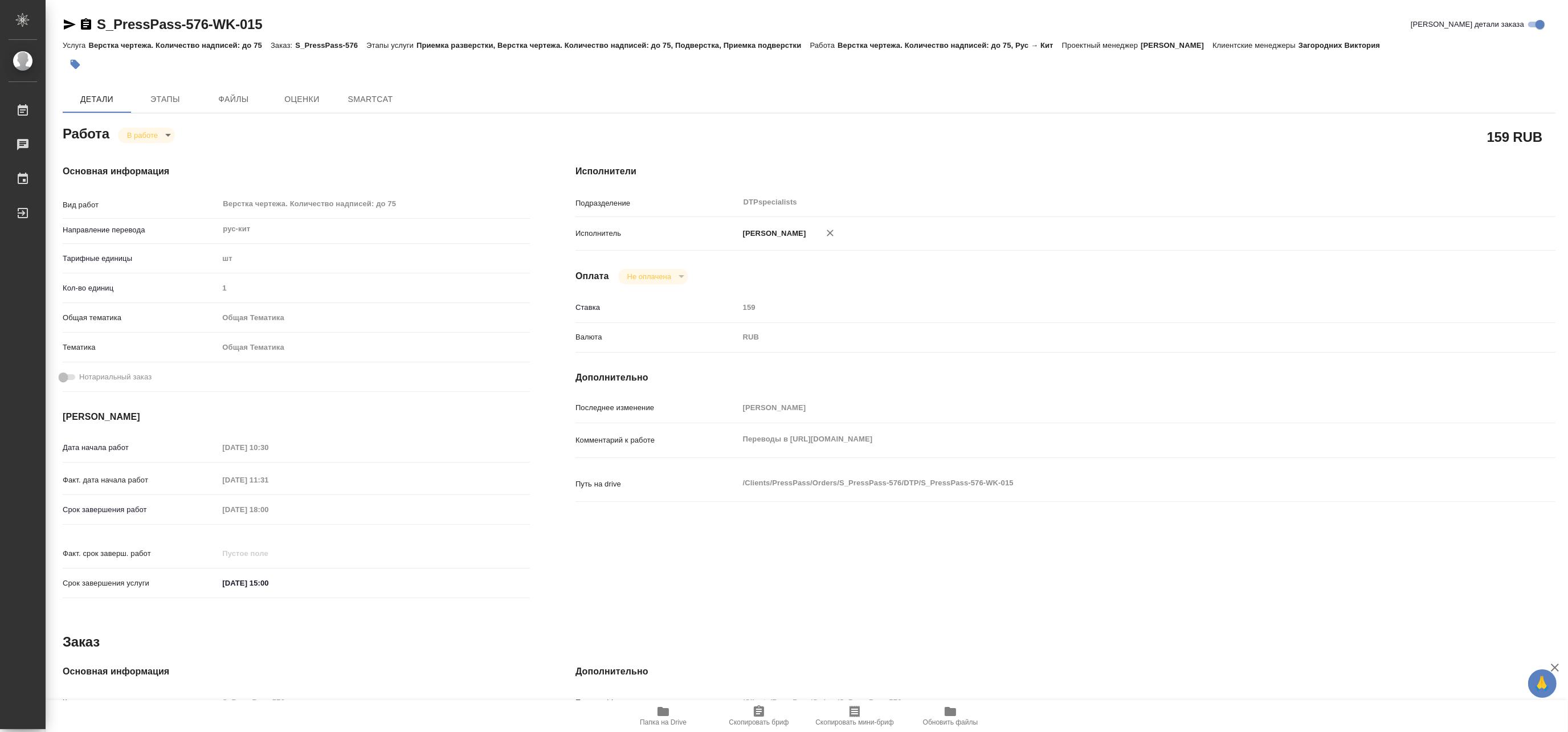
type textarea "x"
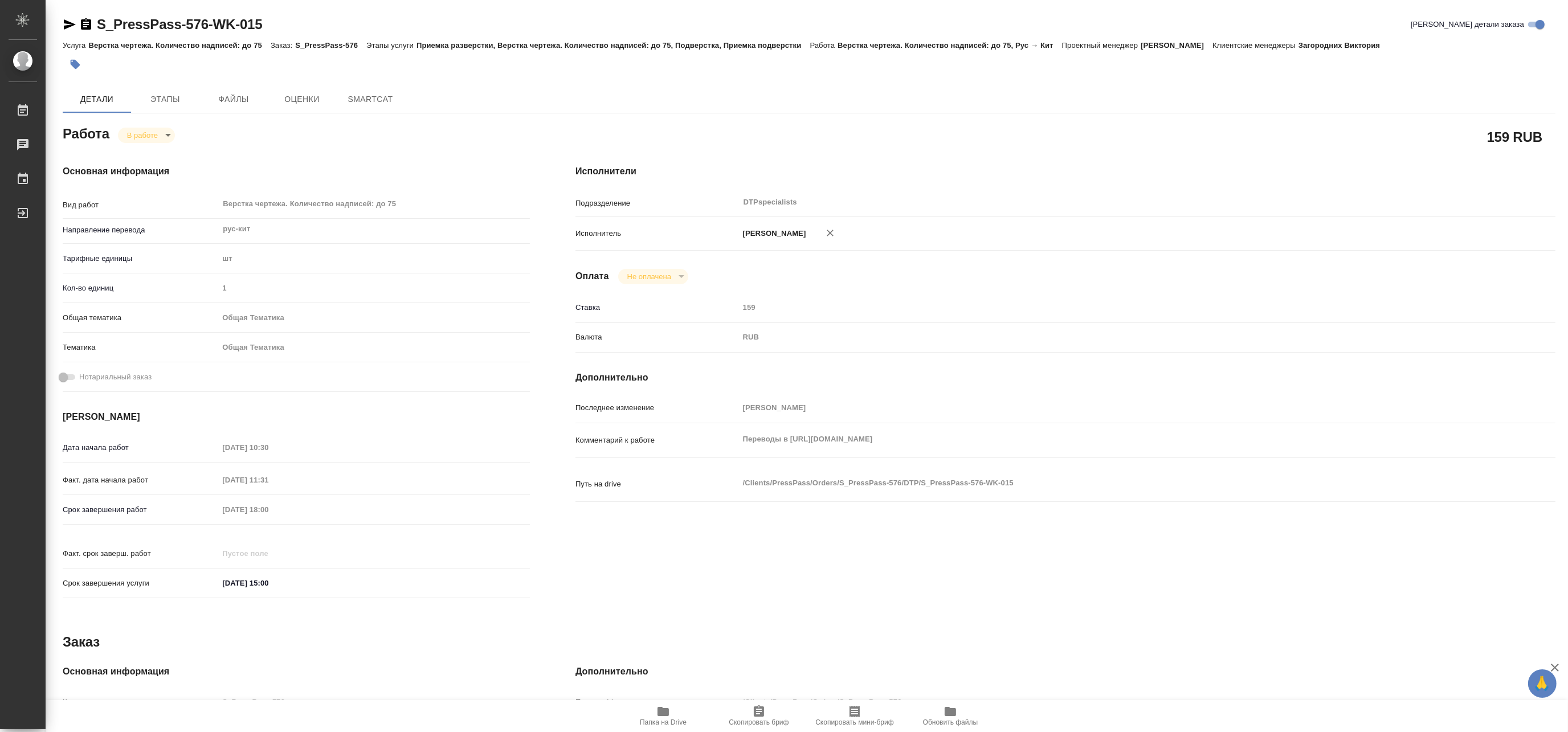
type textarea "x"
click at [134, 137] on body "🙏 .cls-1 fill:#fff; AWATERA [PERSON_NAME] Чаты График Выйти S_PressPass-576-WK-…" at bounding box center [784, 366] width 1568 height 732
click at [134, 151] on button "Выполнен" at bounding box center [147, 154] width 41 height 12
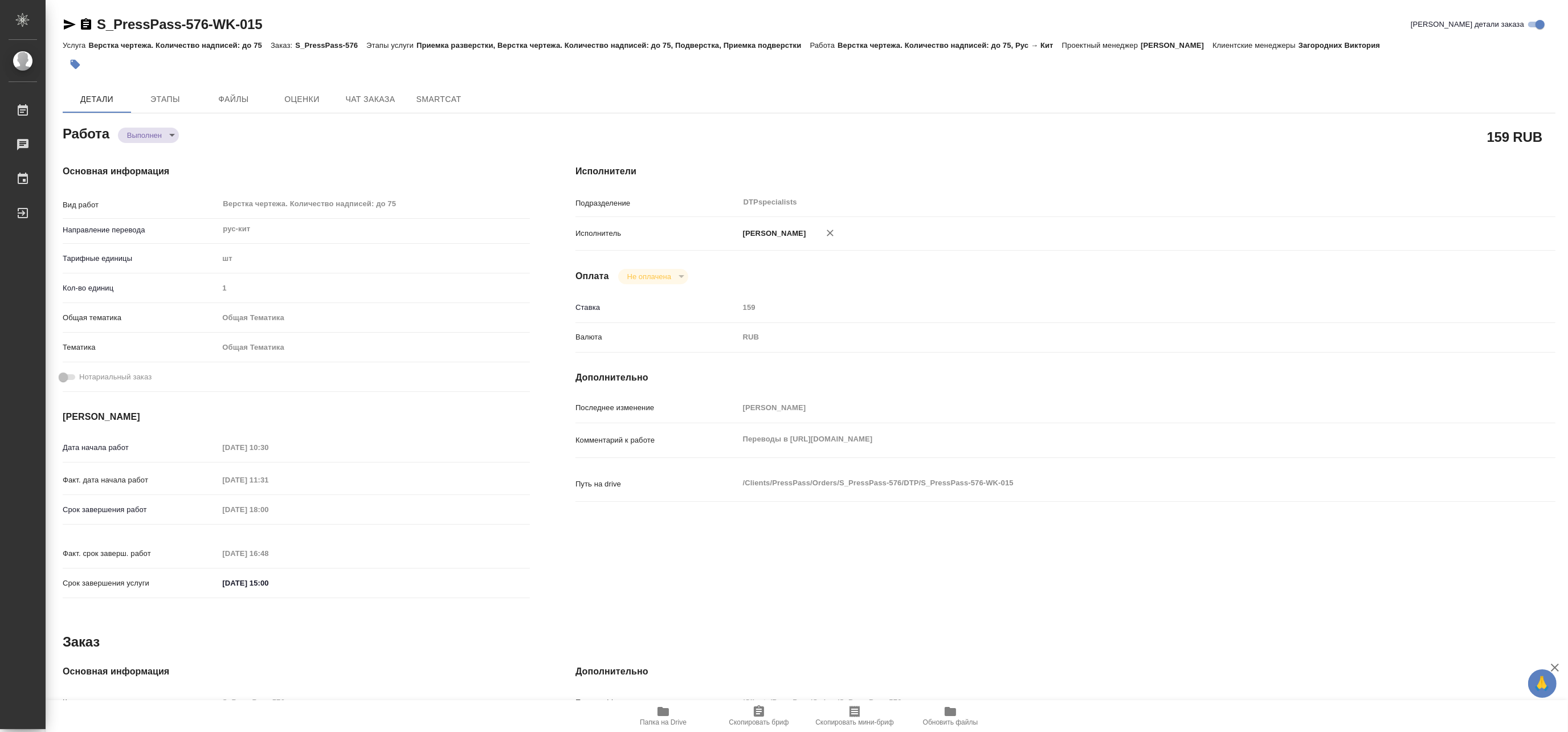
type textarea "x"
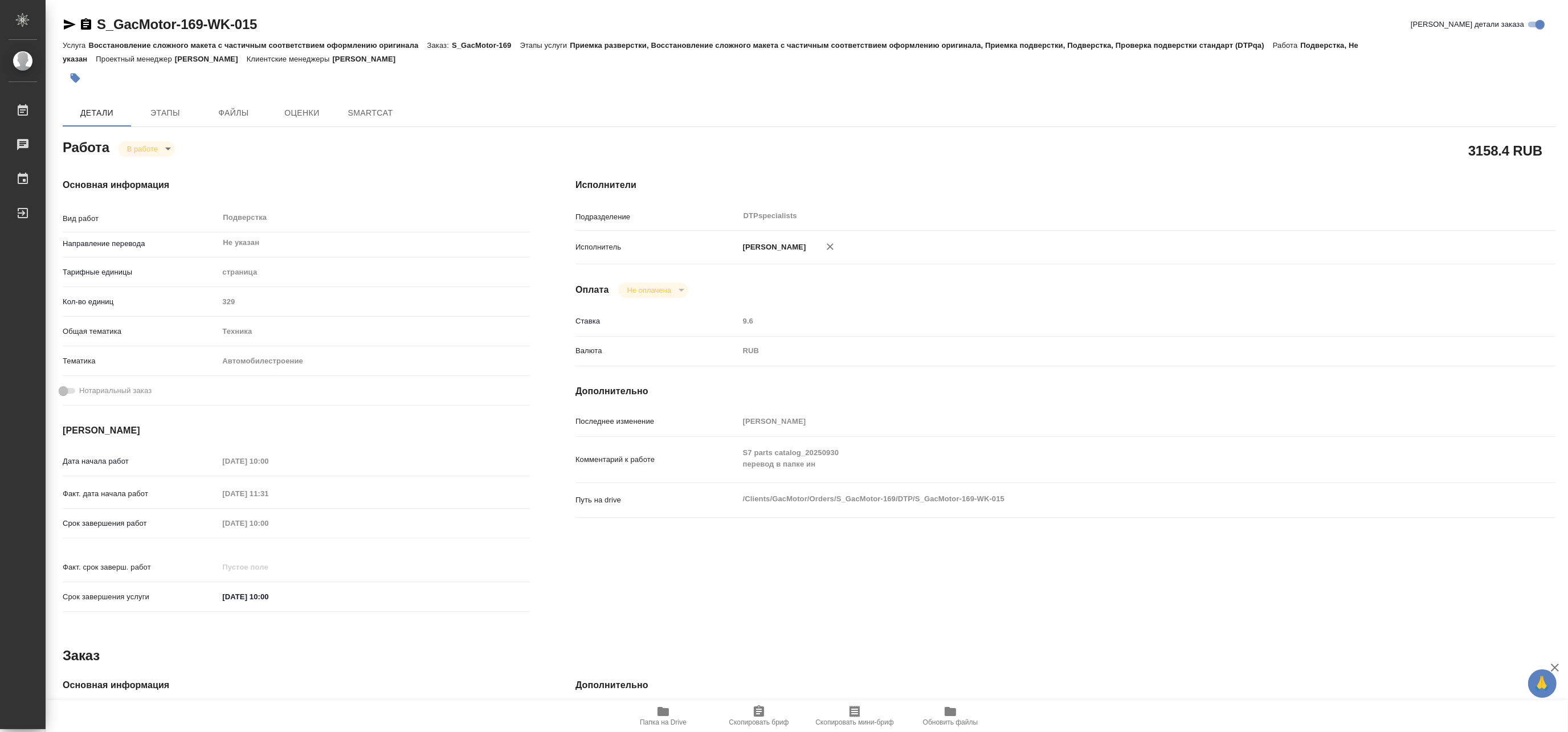
type textarea "x"
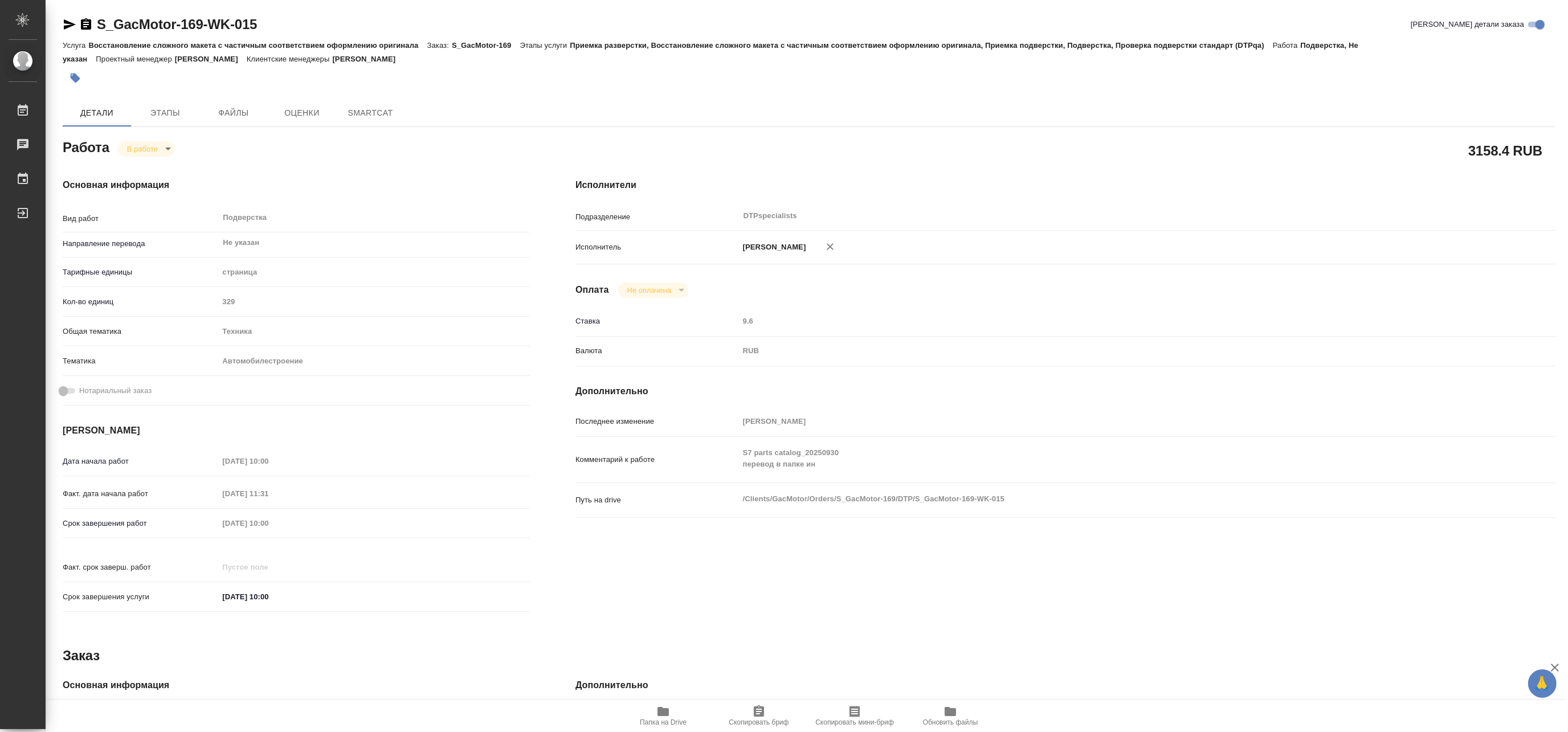
type textarea "x"
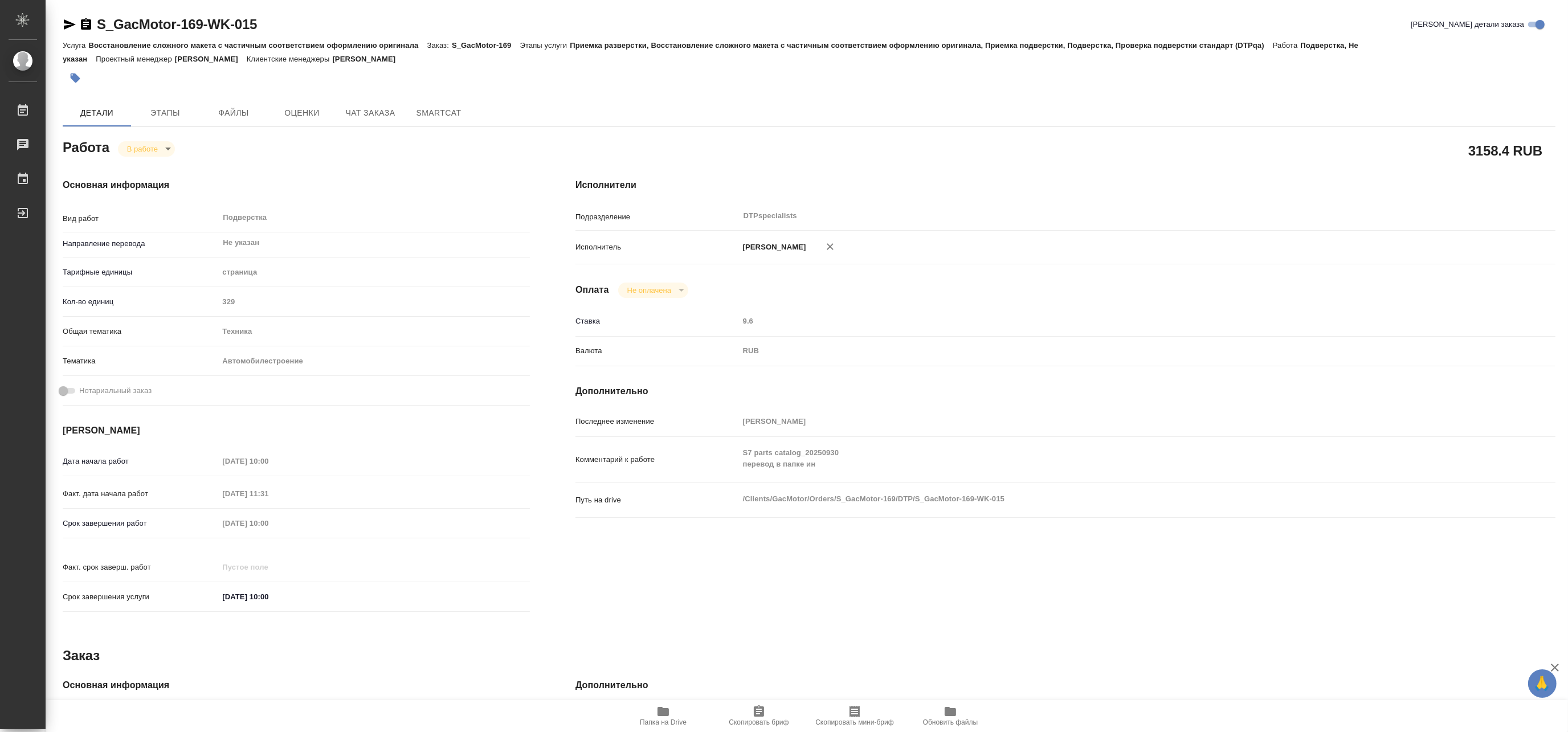
type textarea "x"
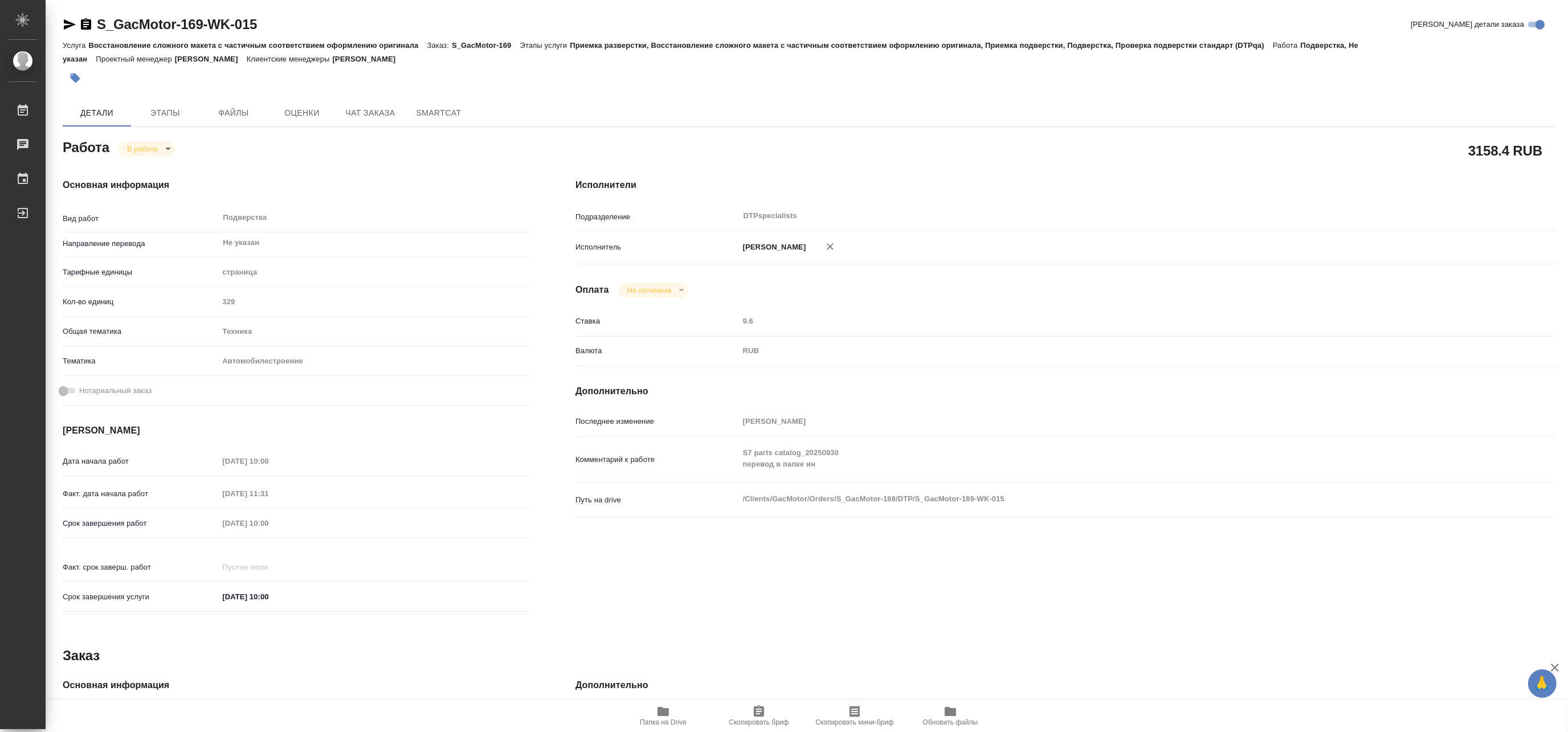
click at [670, 713] on span "Папка на Drive" at bounding box center [663, 715] width 82 height 22
type textarea "x"
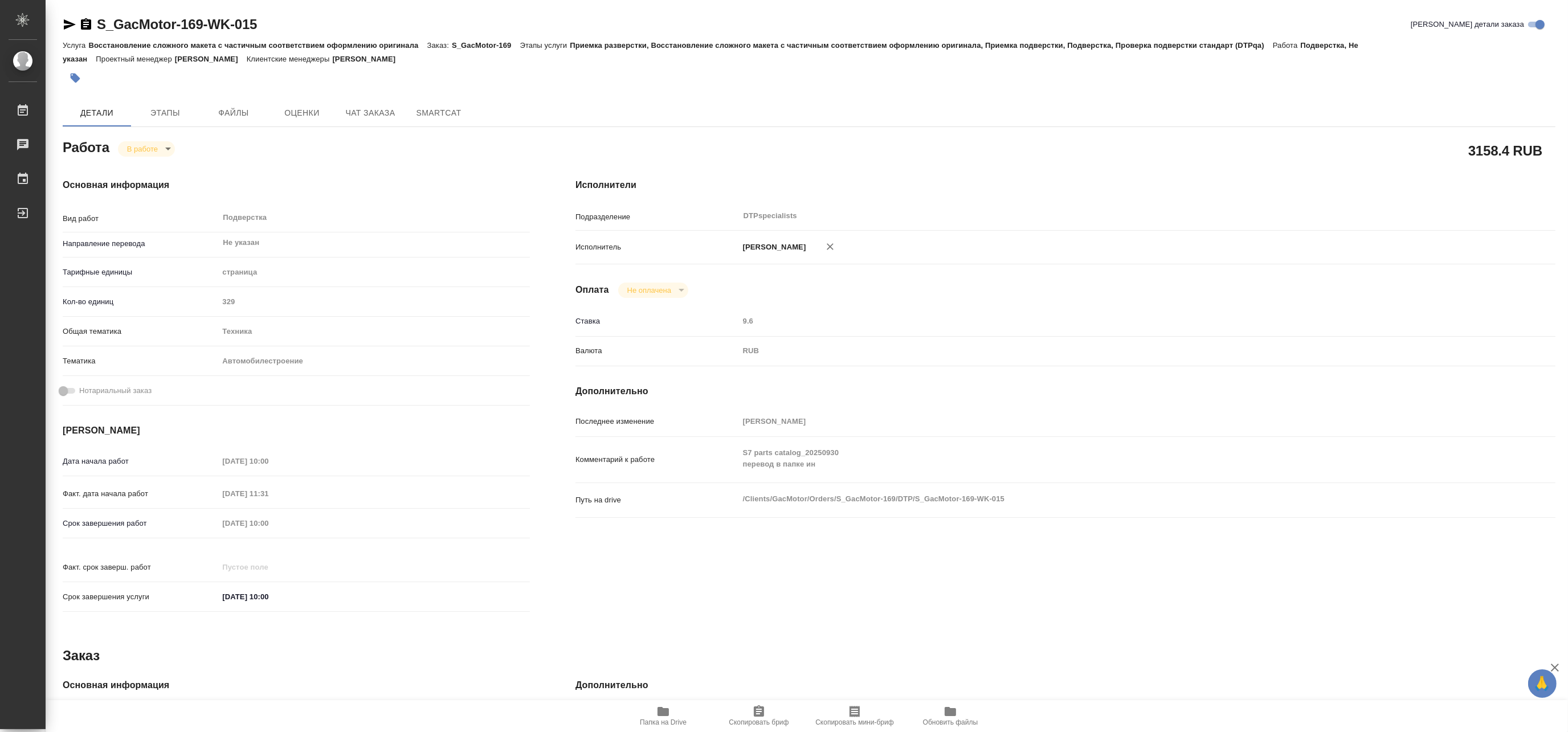
type textarea "x"
